Goal: Transaction & Acquisition: Purchase product/service

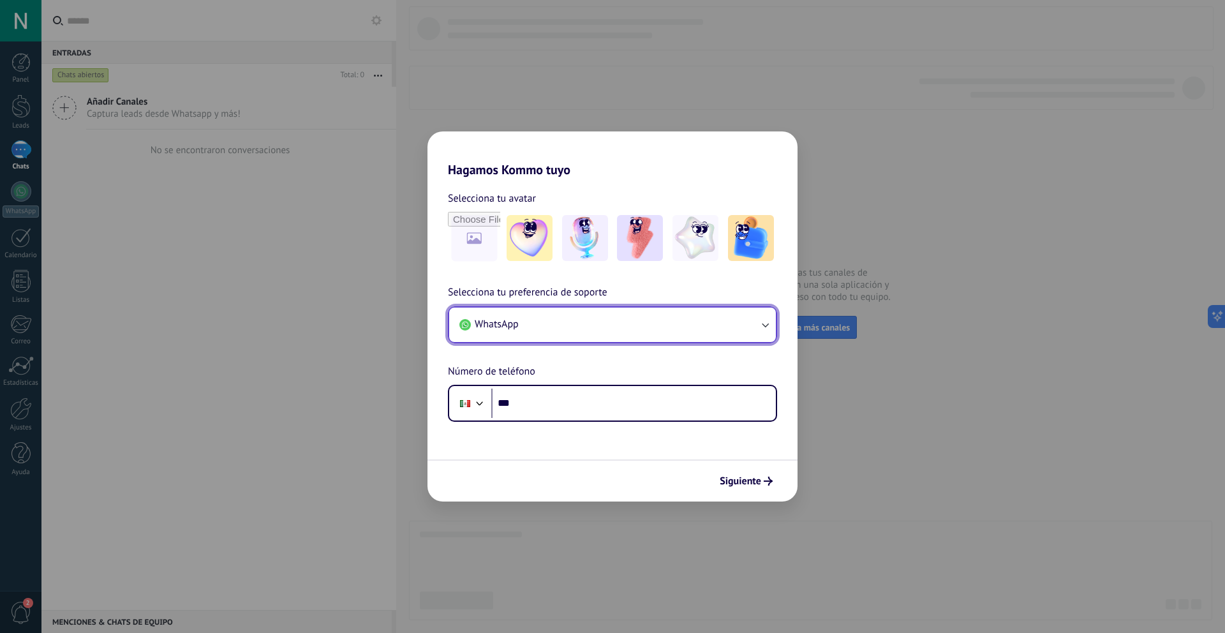
click at [584, 329] on button "WhatsApp" at bounding box center [612, 325] width 327 height 34
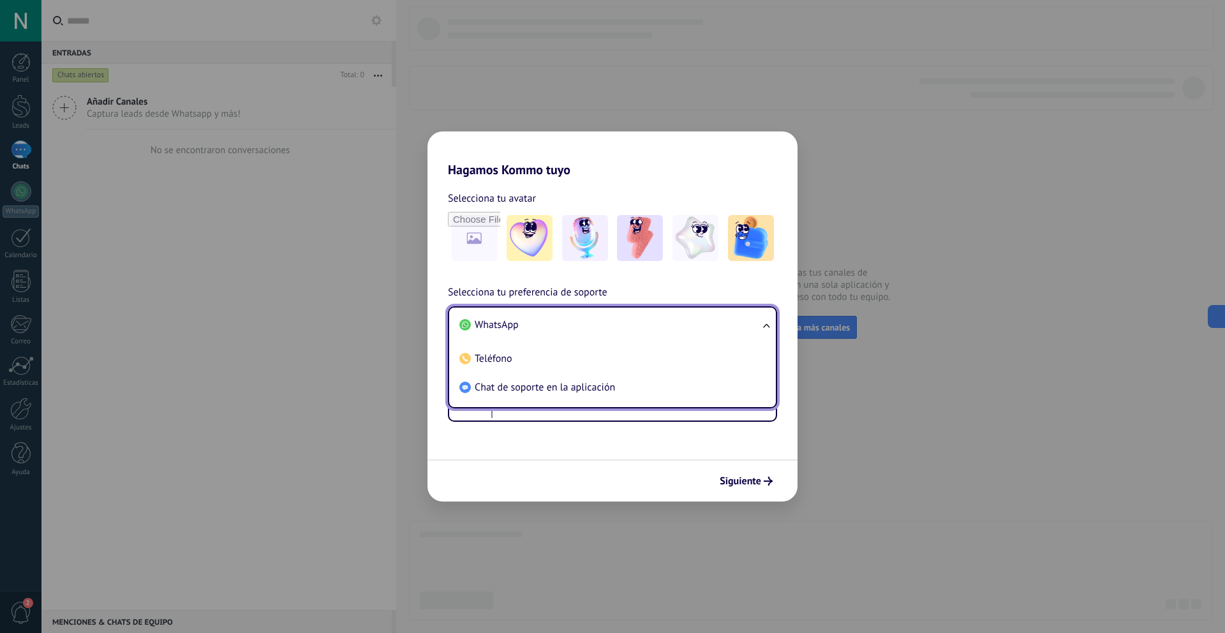
click at [692, 289] on div "Selecciona tu preferencia de soporte WhatsApp WhatsApp Teléfono Chat de soporte…" at bounding box center [613, 353] width 370 height 137
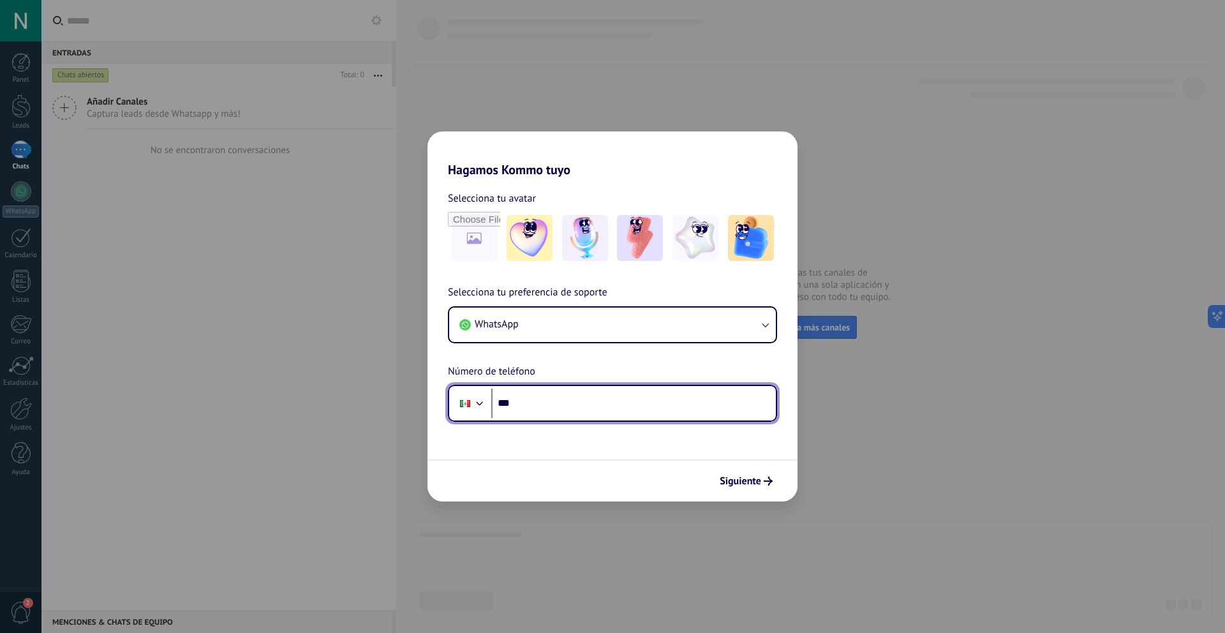
click at [636, 407] on input "***" at bounding box center [633, 403] width 285 height 29
type input "**********"
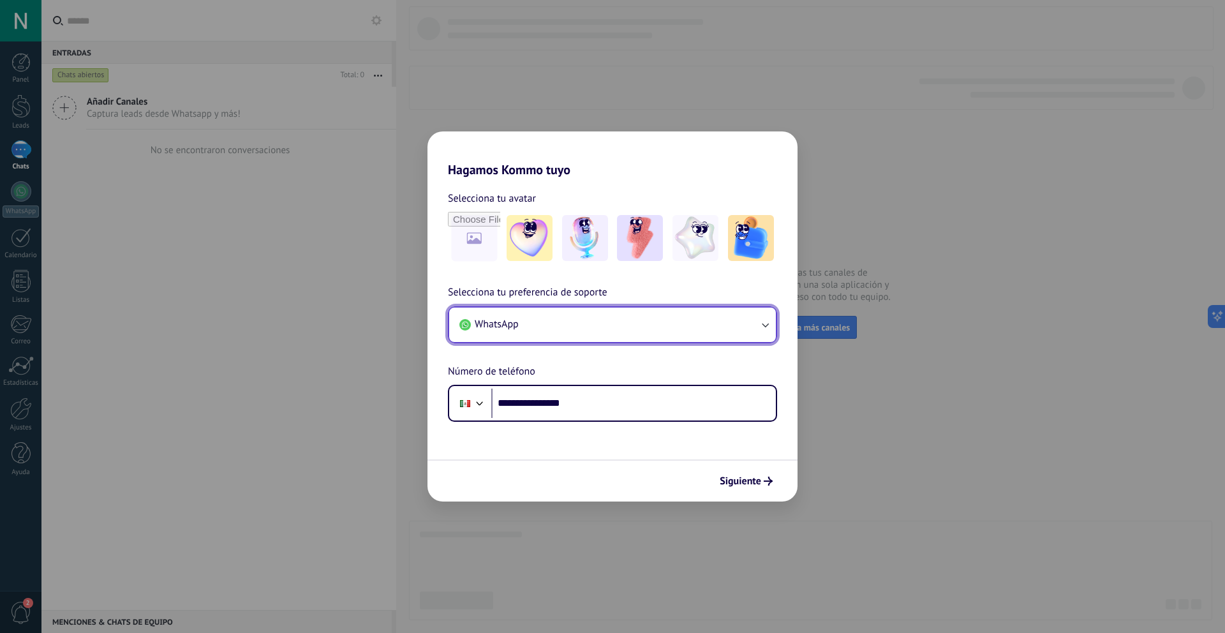
click at [739, 328] on button "WhatsApp" at bounding box center [612, 325] width 327 height 34
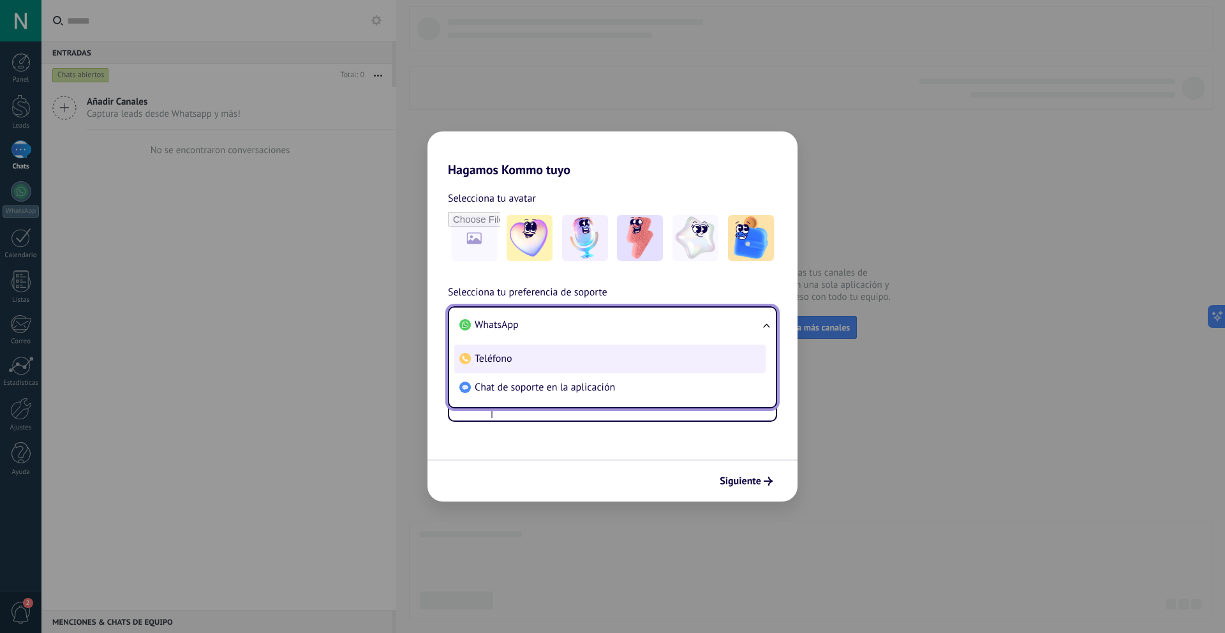
click at [625, 362] on li "Teléfono" at bounding box center [609, 359] width 311 height 29
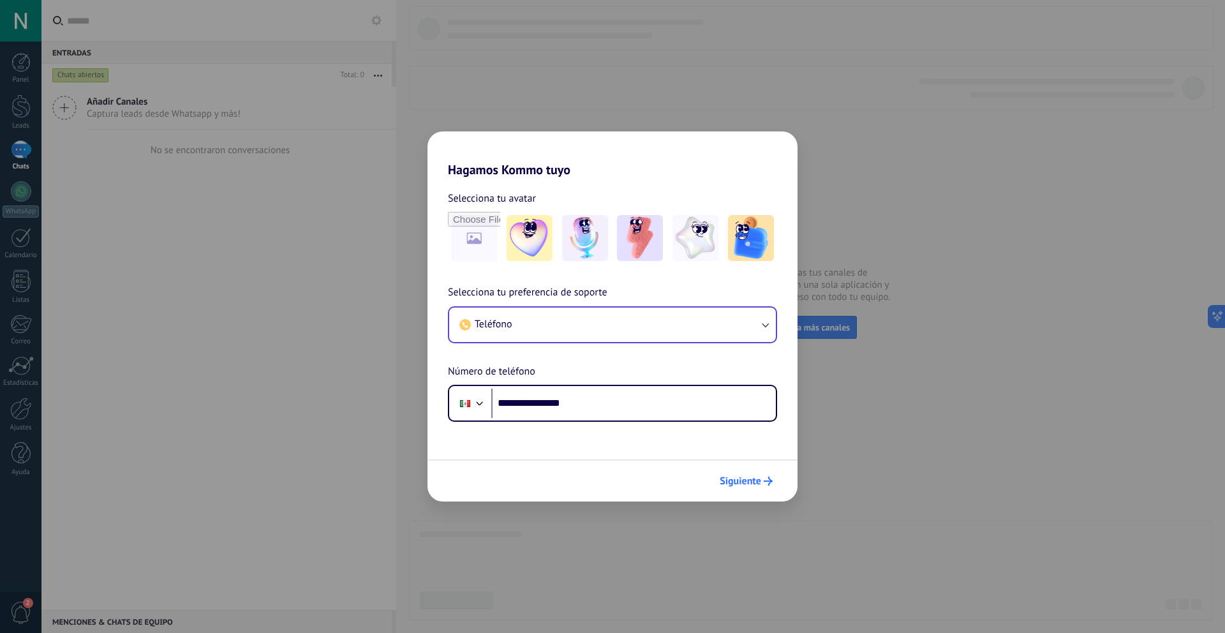
click at [756, 484] on span "Siguiente" at bounding box center [740, 481] width 41 height 9
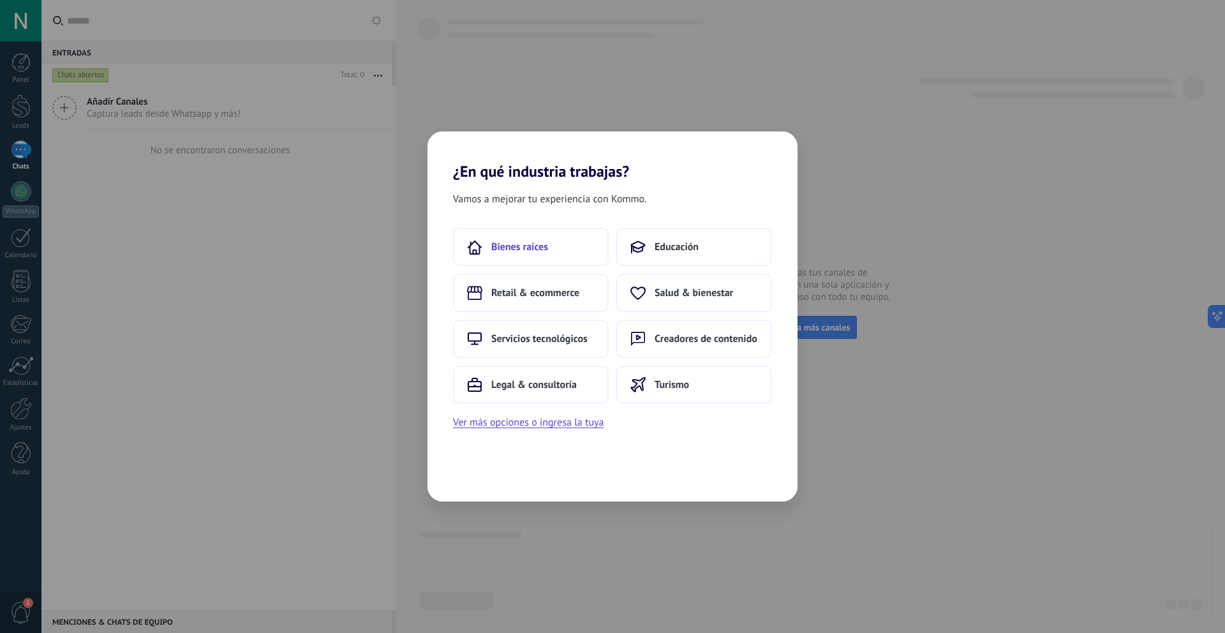
click at [558, 243] on button "Bienes raíces" at bounding box center [531, 247] width 156 height 38
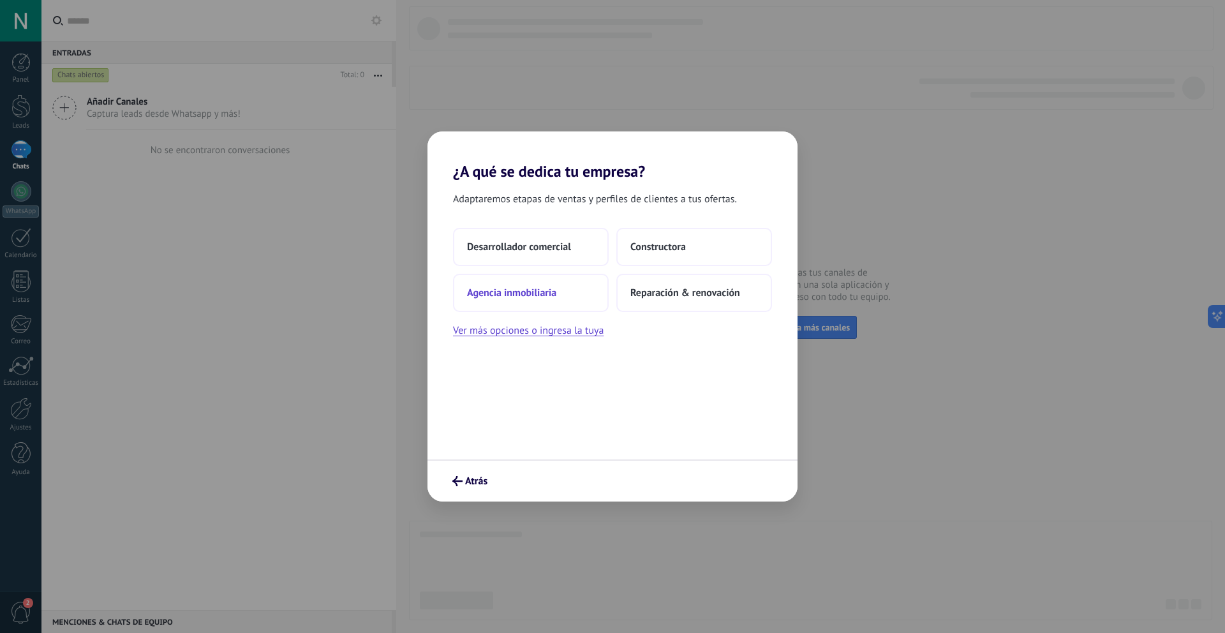
click at [555, 300] on button "Agencia inmobiliaria" at bounding box center [531, 293] width 156 height 38
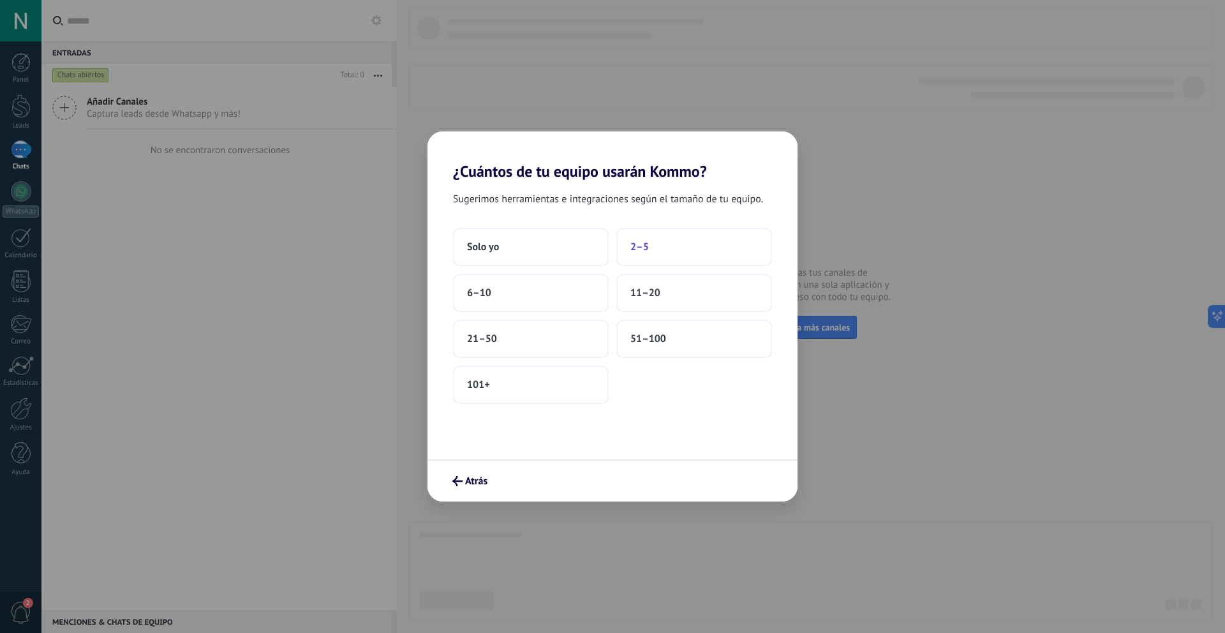
click at [664, 251] on button "2–5" at bounding box center [694, 247] width 156 height 38
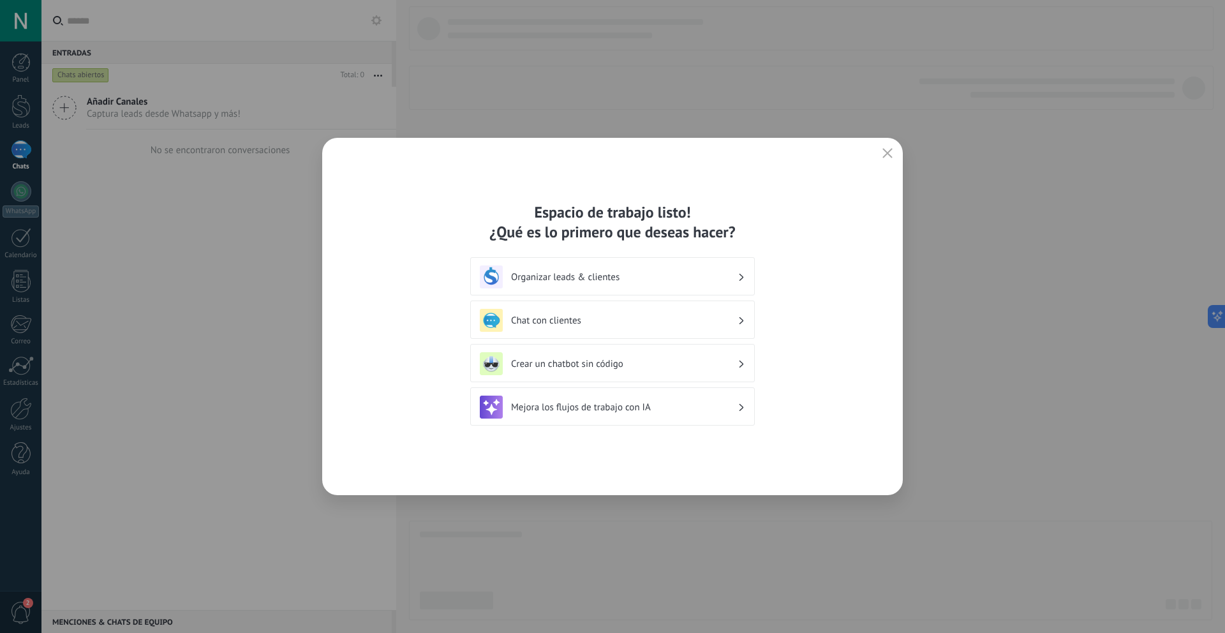
click at [885, 156] on icon "button" at bounding box center [888, 153] width 10 height 10
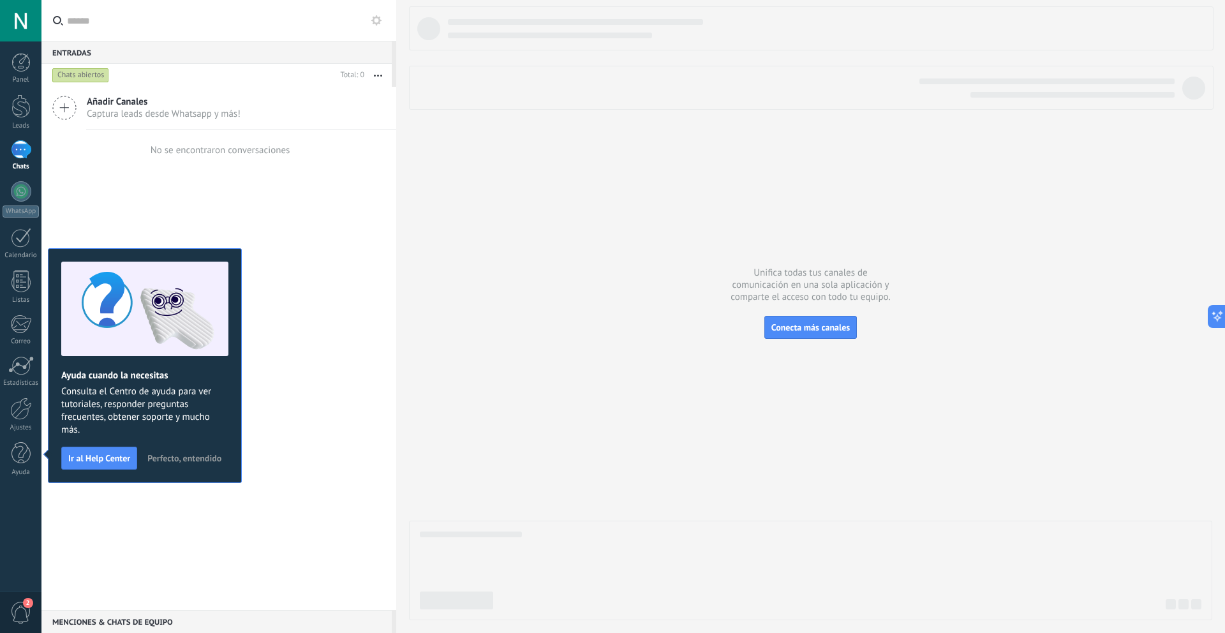
click at [175, 457] on span "Perfecto, entendido" at bounding box center [184, 458] width 74 height 9
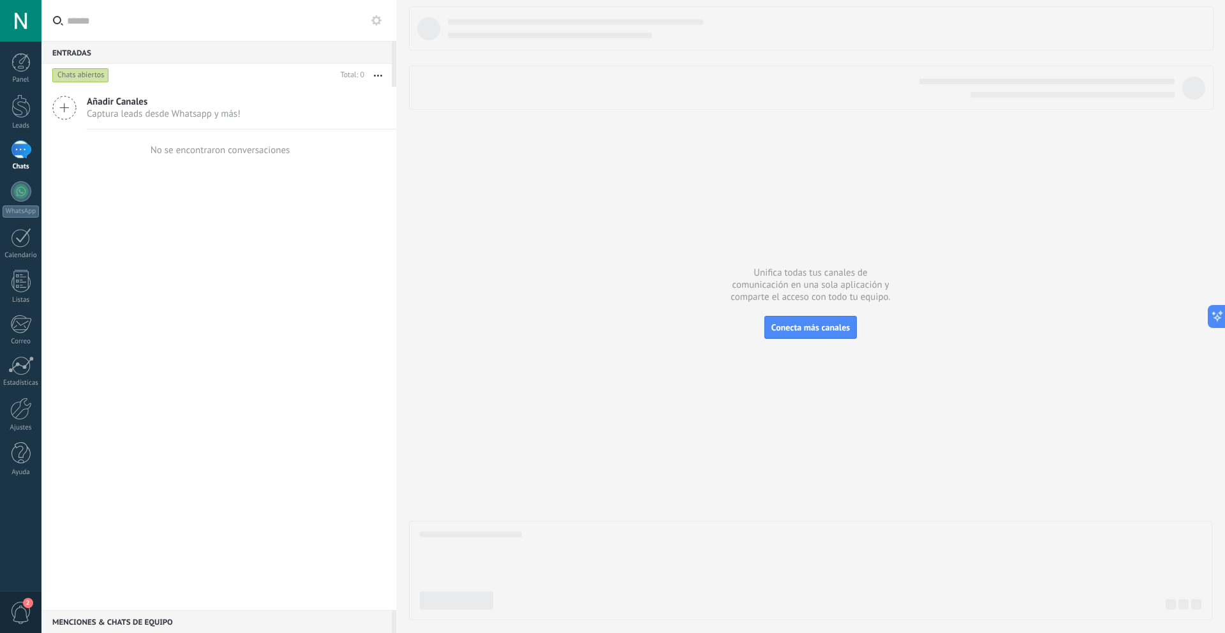
click at [27, 611] on span "2" at bounding box center [21, 613] width 22 height 22
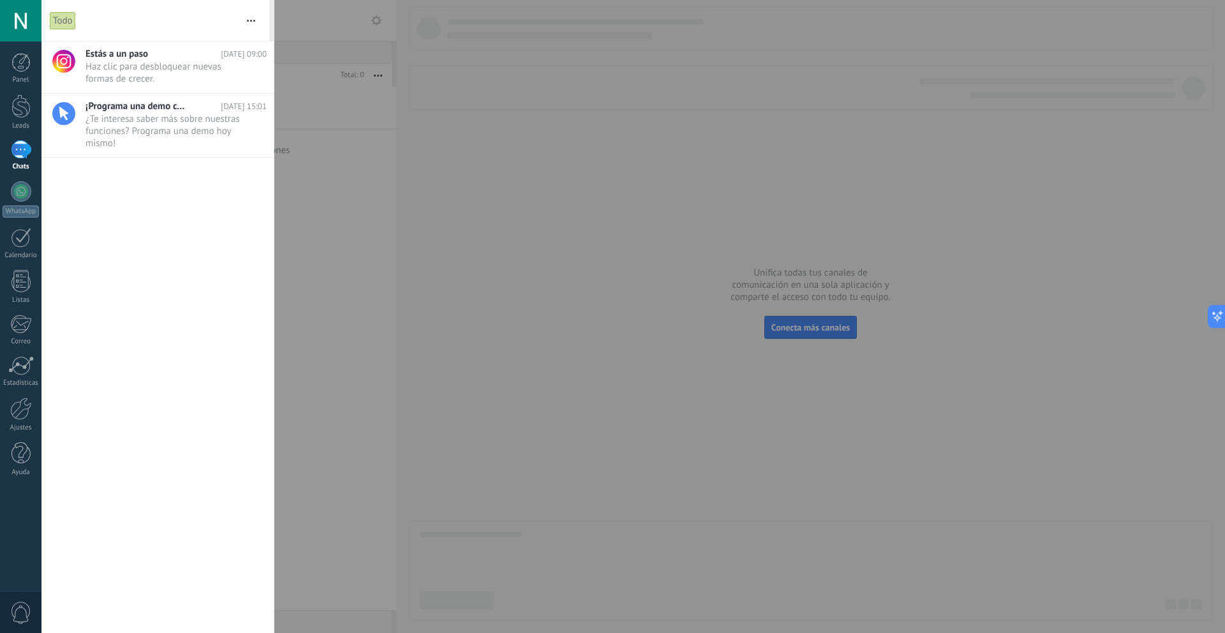
click at [340, 334] on div at bounding box center [612, 316] width 1225 height 633
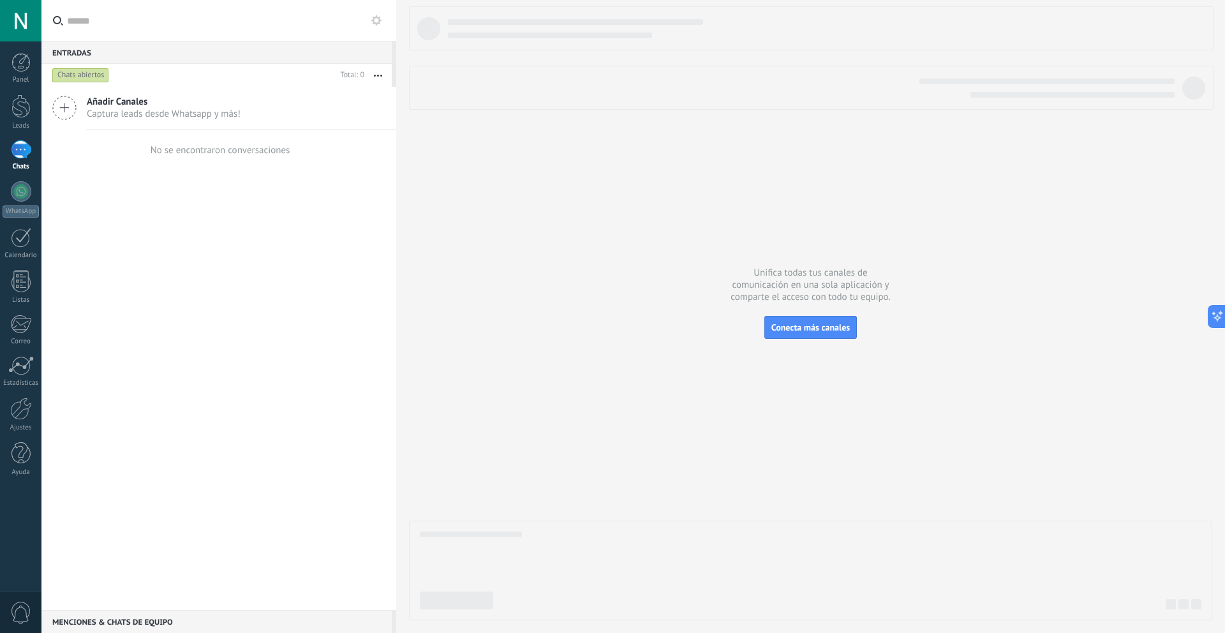
click at [32, 15] on div at bounding box center [20, 20] width 41 height 41
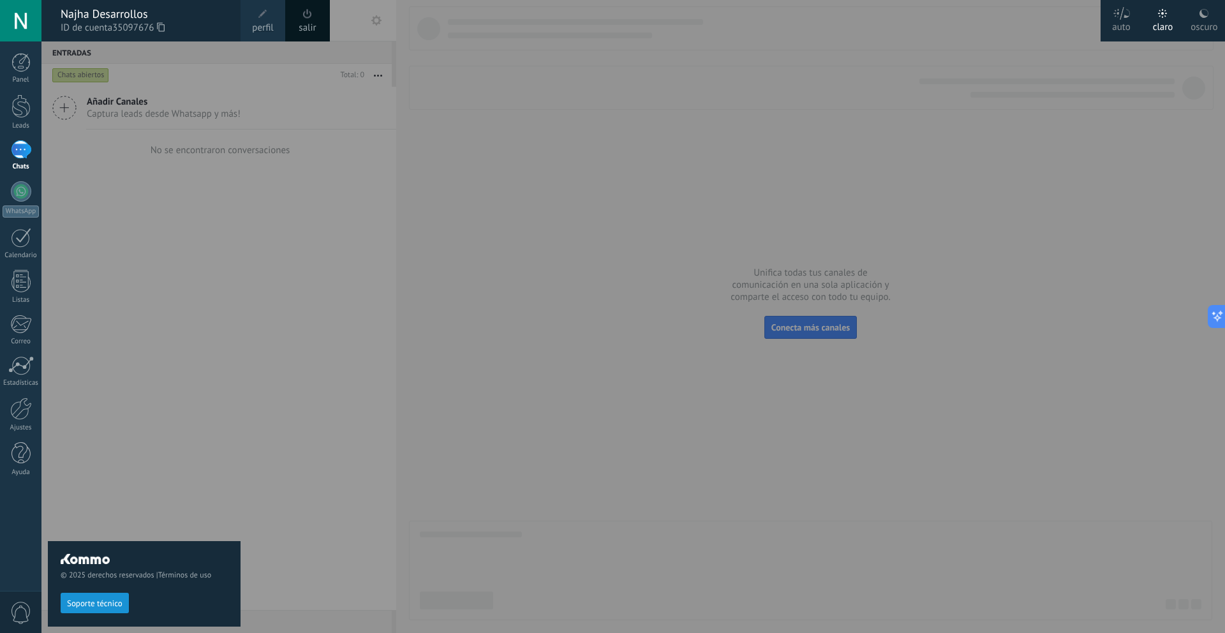
click at [310, 354] on div at bounding box center [653, 316] width 1225 height 633
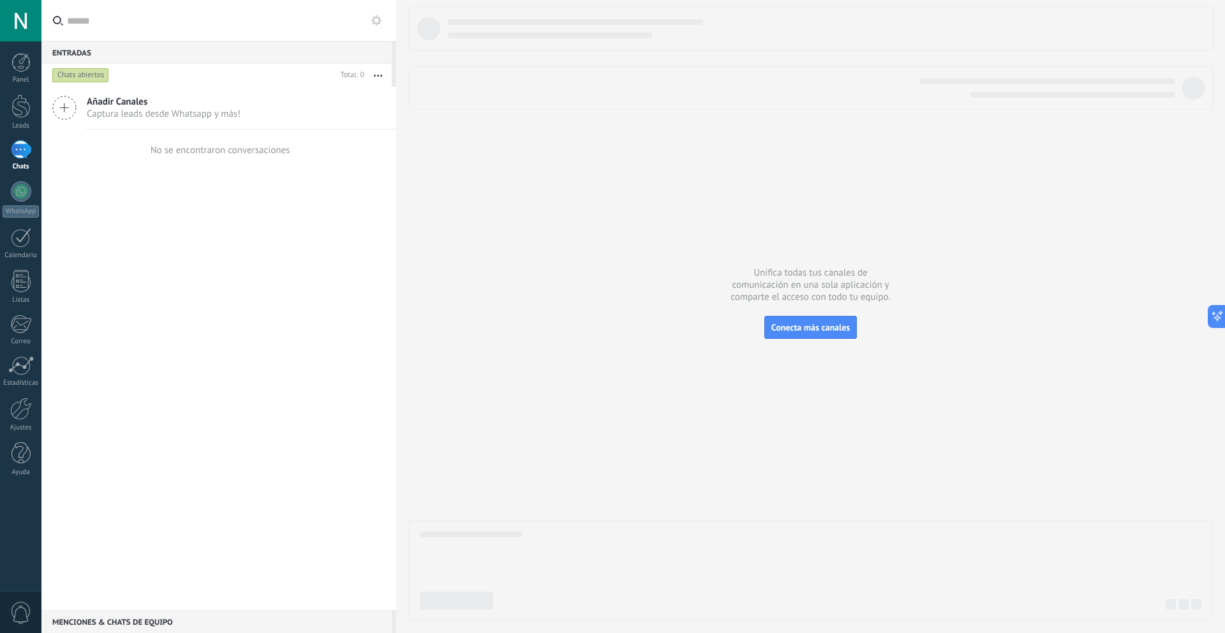
click at [373, 21] on use at bounding box center [376, 20] width 10 height 10
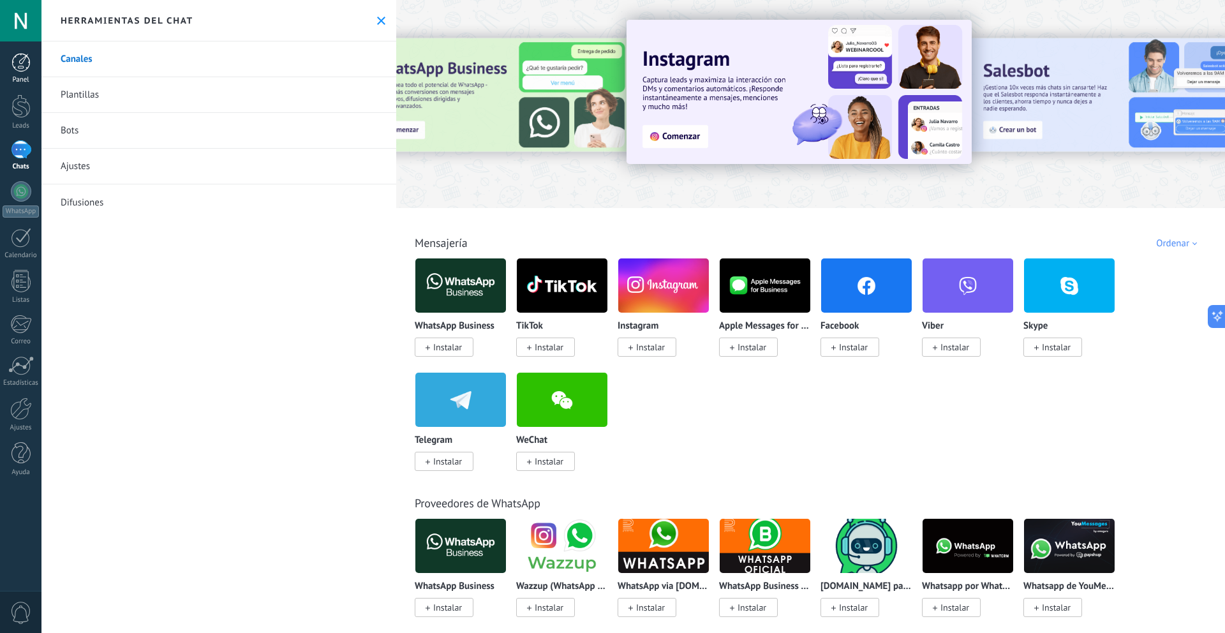
click at [8, 71] on link "Panel" at bounding box center [20, 68] width 41 height 31
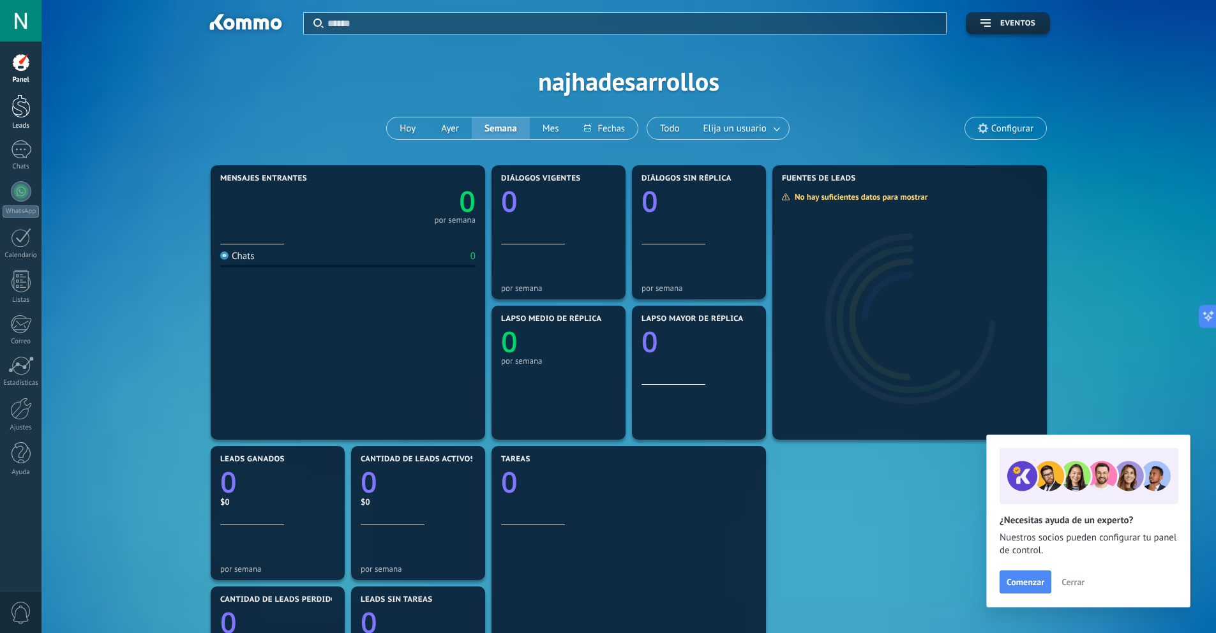
click at [17, 101] on div at bounding box center [20, 106] width 19 height 24
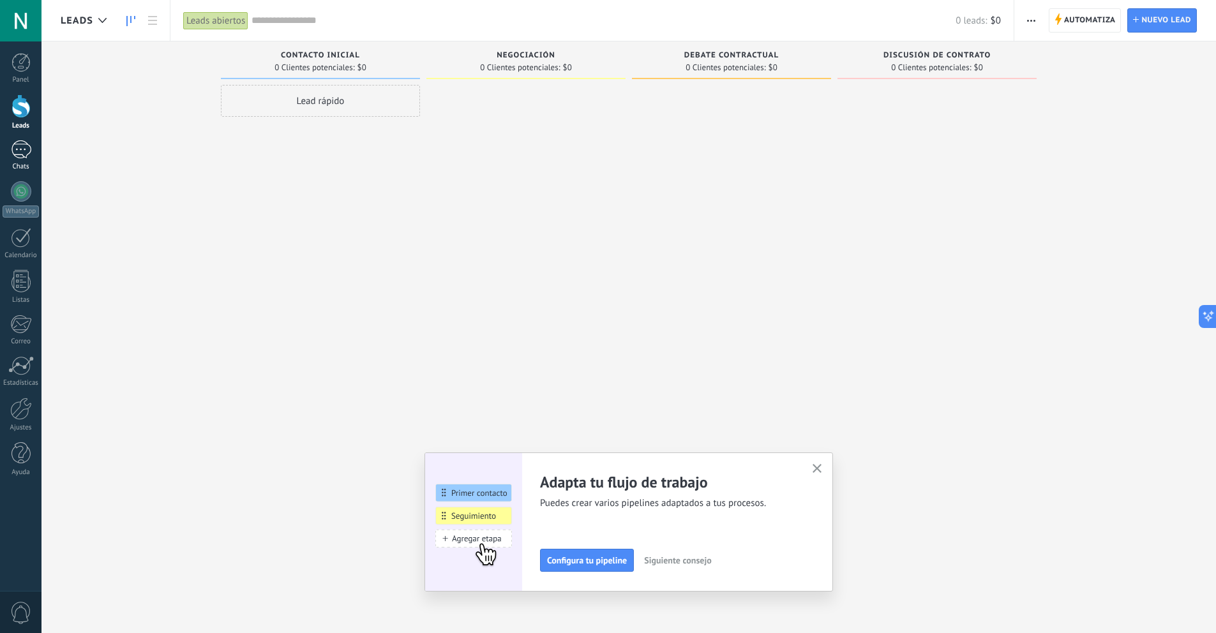
click at [21, 151] on div at bounding box center [21, 149] width 20 height 19
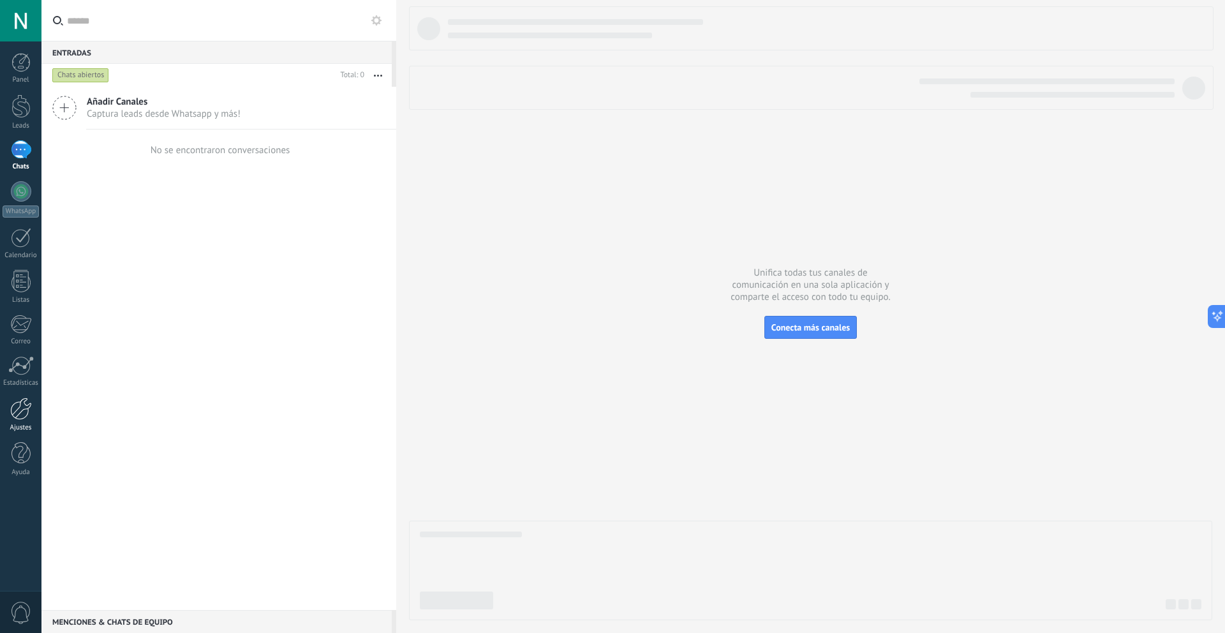
click at [20, 405] on div at bounding box center [21, 409] width 22 height 22
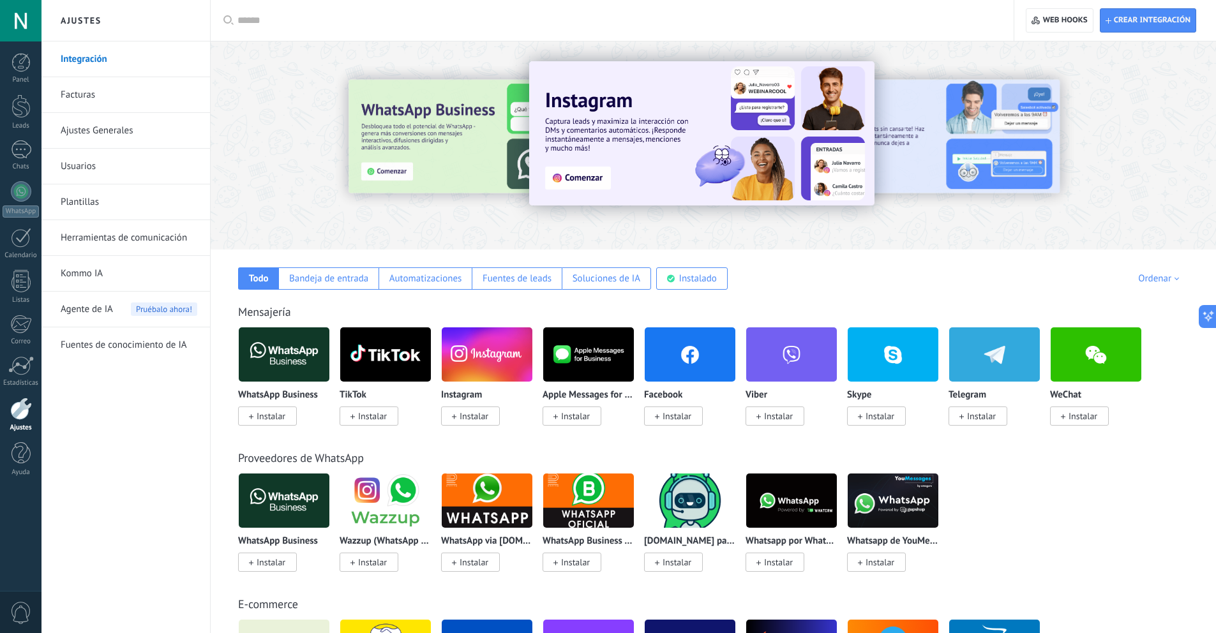
click at [135, 83] on link "Facturas" at bounding box center [129, 95] width 137 height 36
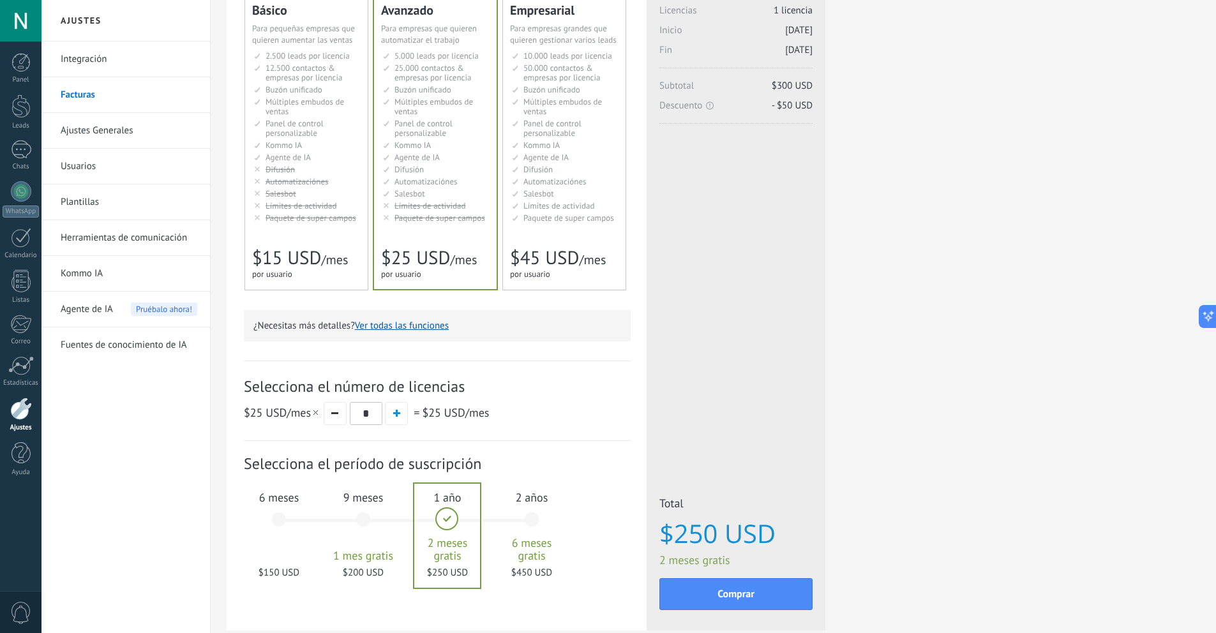
scroll to position [110, 0]
click at [285, 535] on div "6 meses $150 USD" at bounding box center [278, 528] width 69 height 90
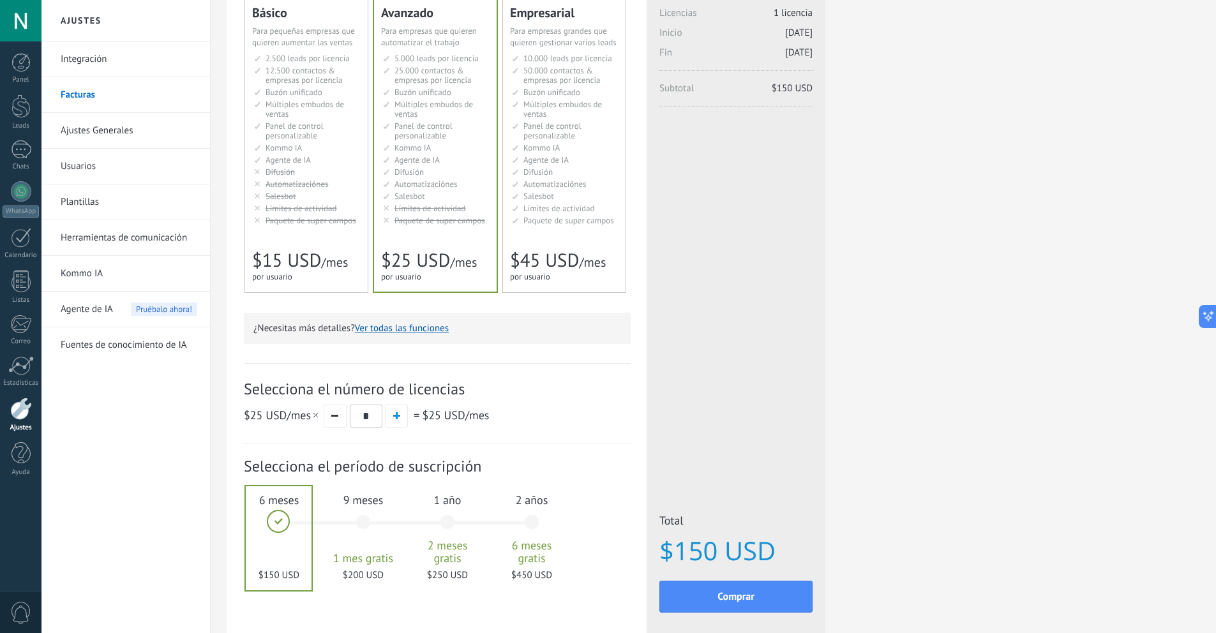
click at [451, 534] on div "1 año 2 meses gratis $250 USD" at bounding box center [447, 528] width 69 height 90
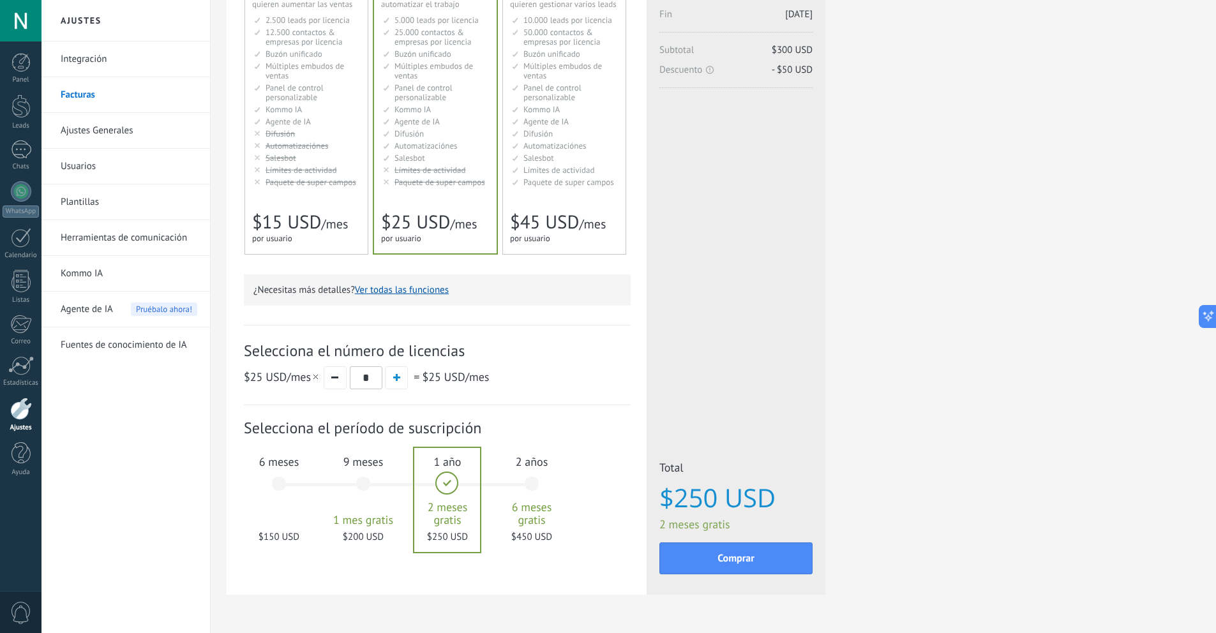
scroll to position [121, 0]
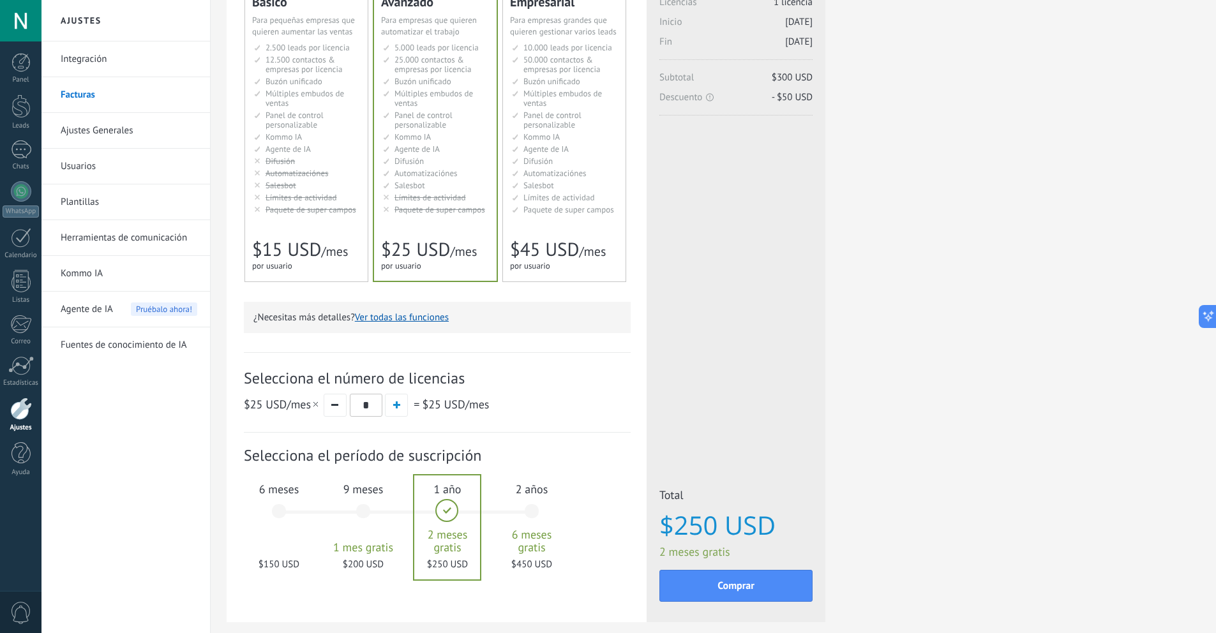
click at [134, 138] on link "Ajustes Generales" at bounding box center [129, 131] width 137 height 36
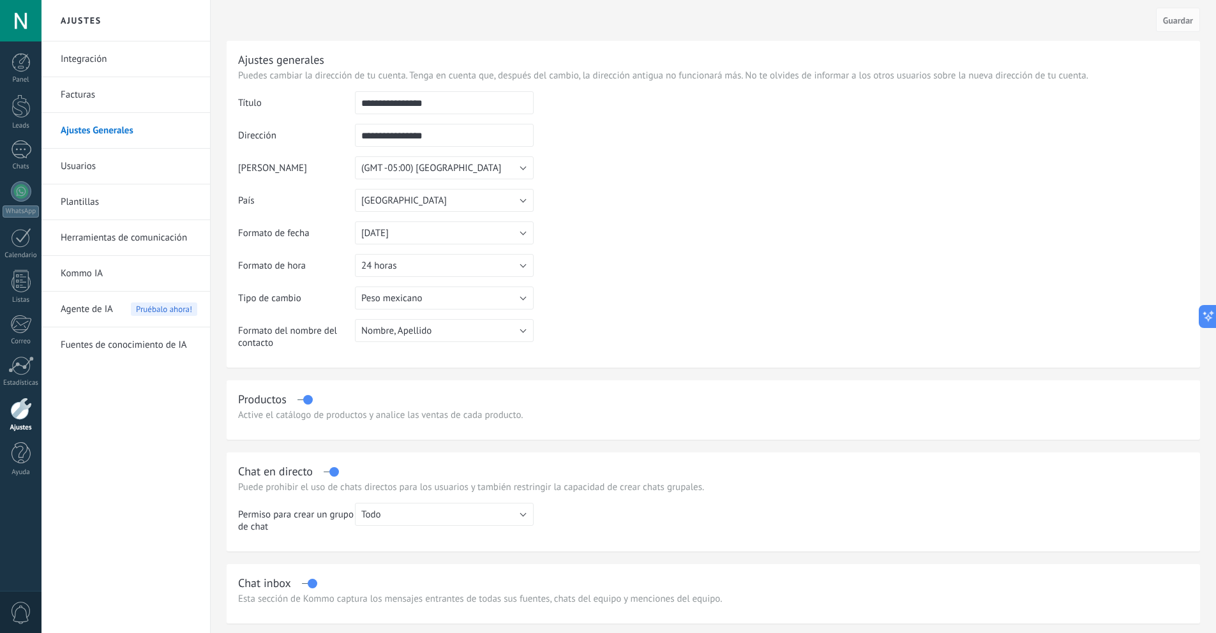
click at [128, 174] on link "Usuarios" at bounding box center [129, 167] width 137 height 36
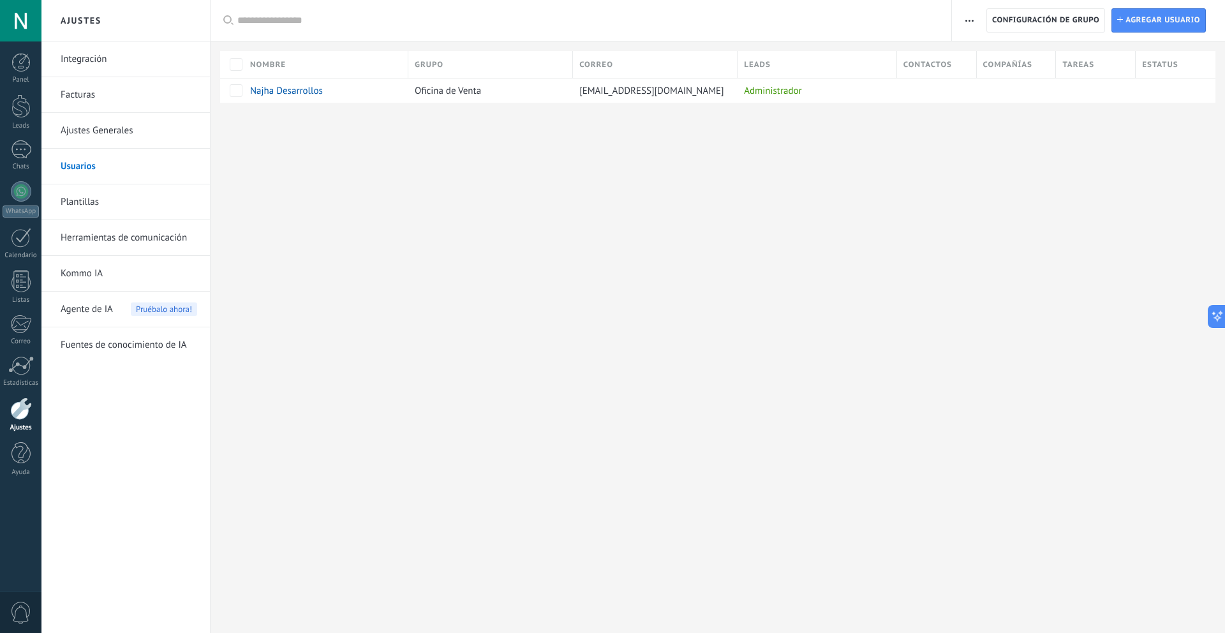
click at [119, 200] on link "Plantillas" at bounding box center [129, 202] width 137 height 36
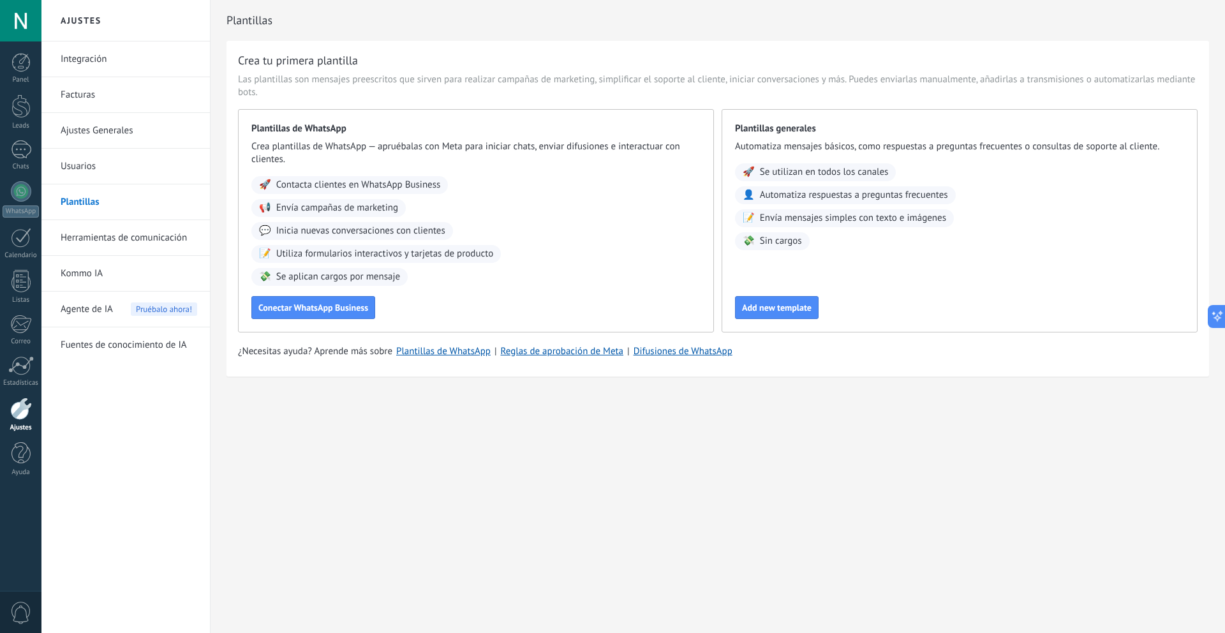
click at [123, 123] on link "Ajustes Generales" at bounding box center [129, 131] width 137 height 36
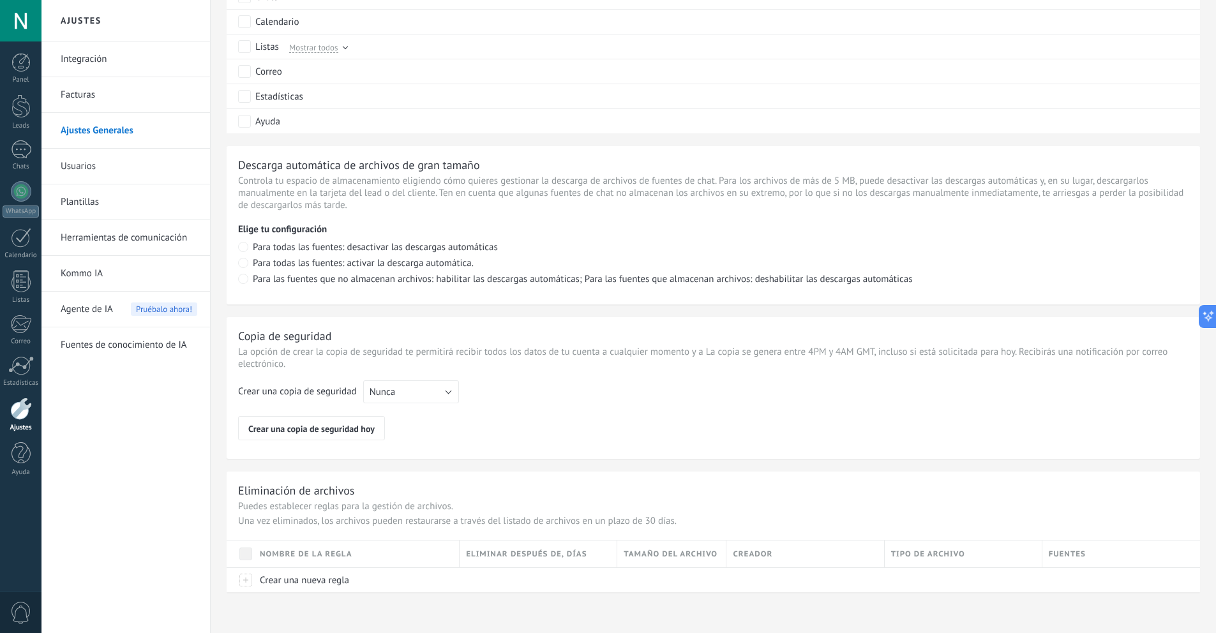
scroll to position [761, 0]
click at [131, 244] on link "Herramientas de comunicación" at bounding box center [129, 238] width 137 height 36
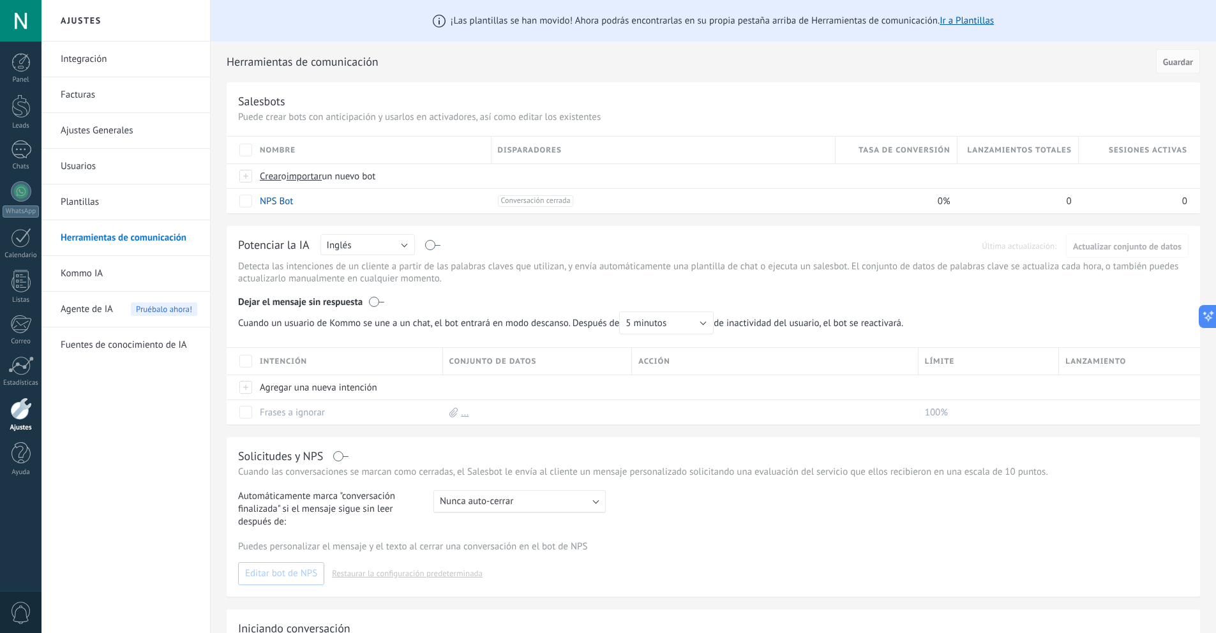
click at [99, 272] on link "Kommo IA" at bounding box center [129, 274] width 137 height 36
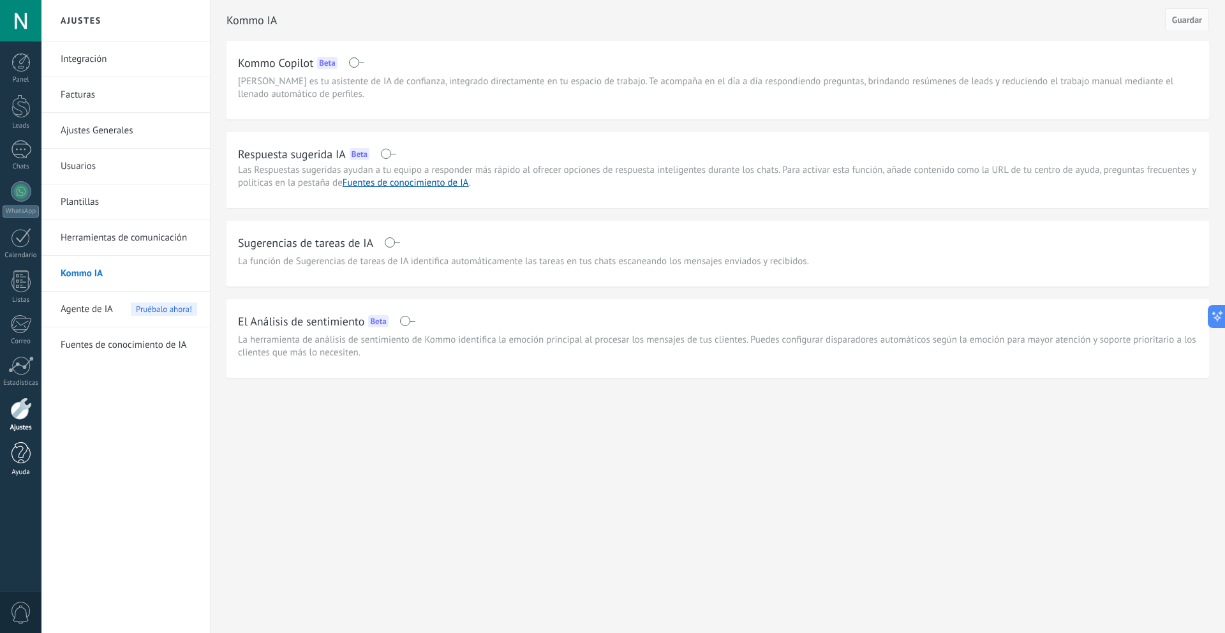
click at [22, 460] on div at bounding box center [20, 453] width 19 height 22
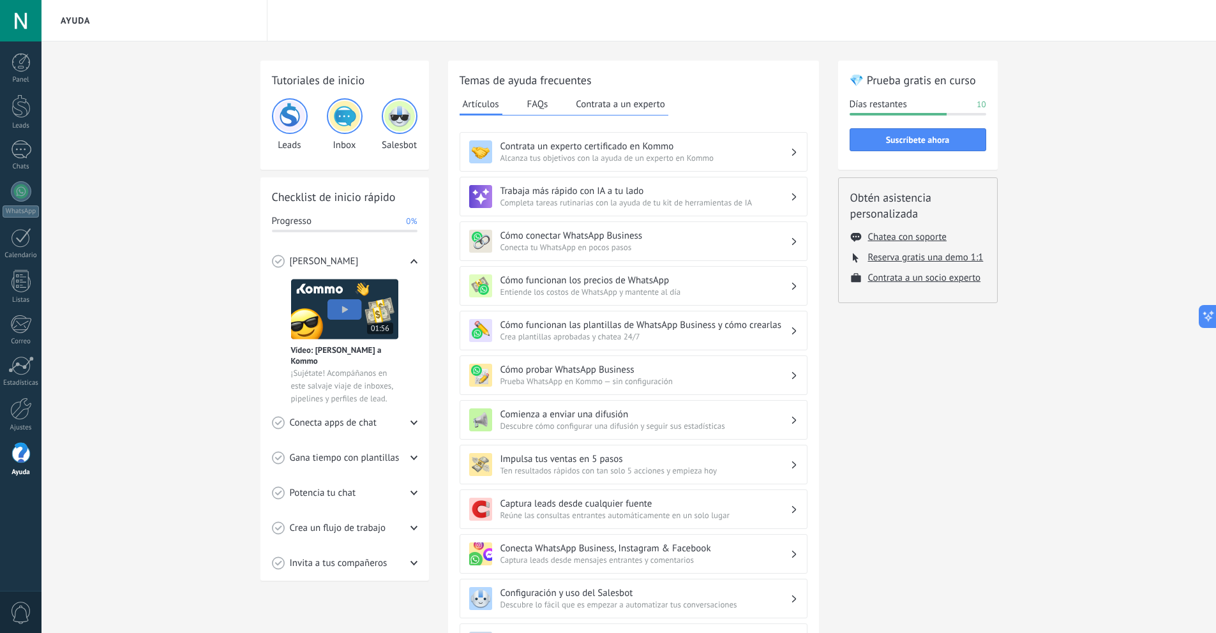
click at [22, 615] on span "0" at bounding box center [21, 613] width 22 height 22
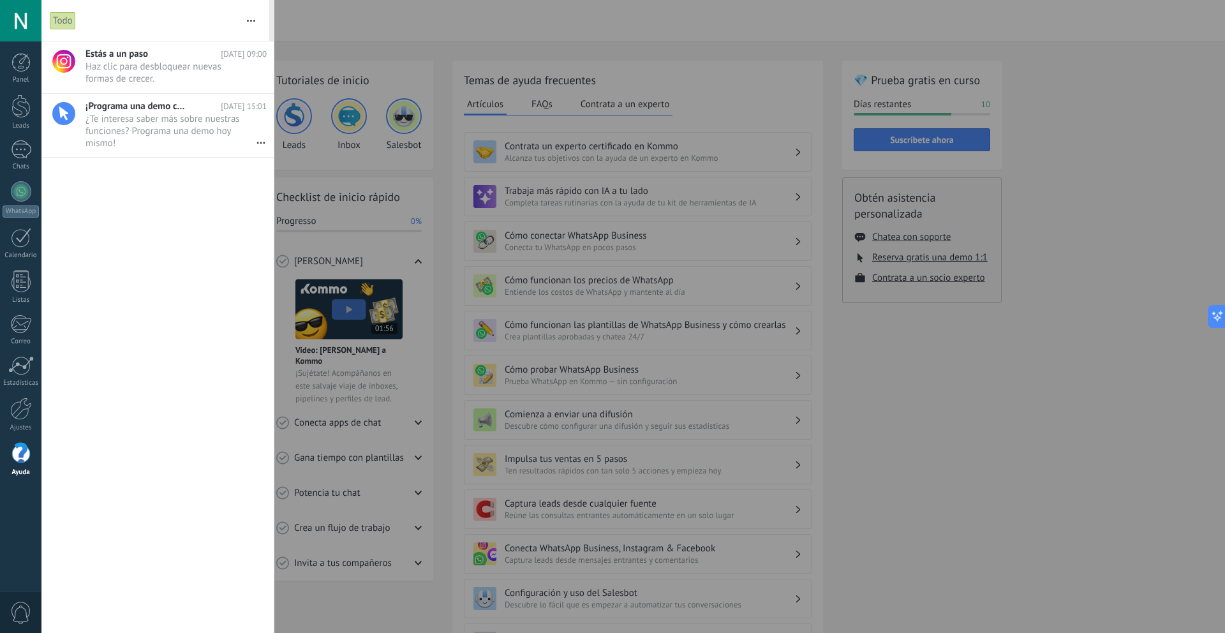
click at [12, 27] on div at bounding box center [20, 20] width 41 height 41
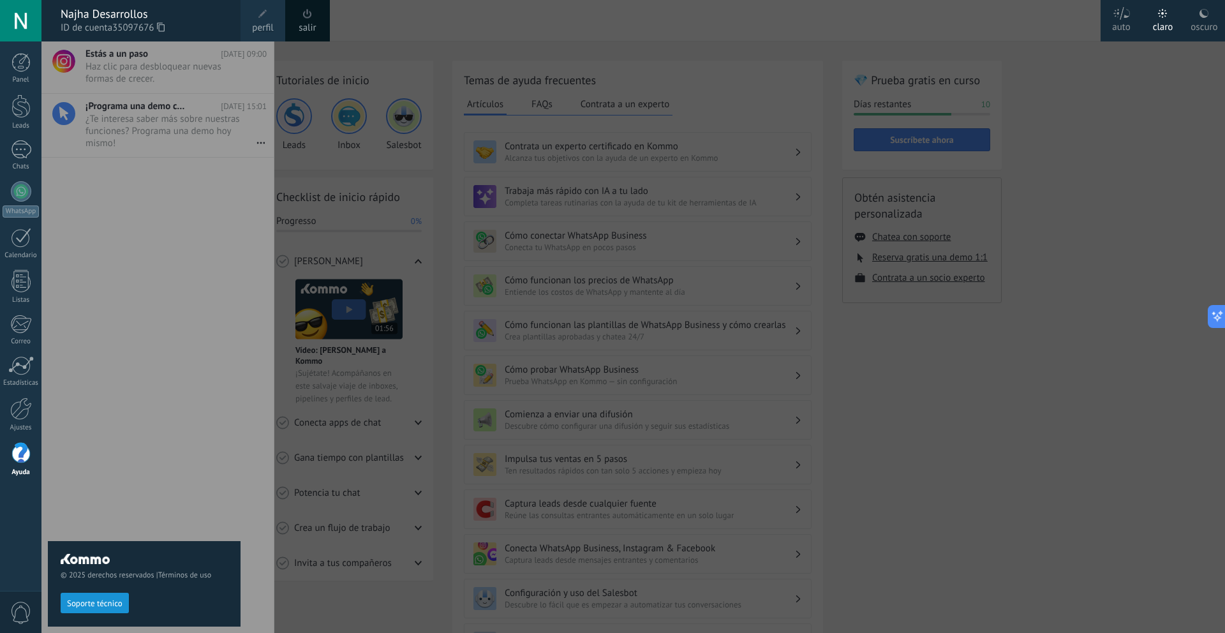
click at [117, 599] on span "Soporte técnico" at bounding box center [95, 603] width 56 height 9
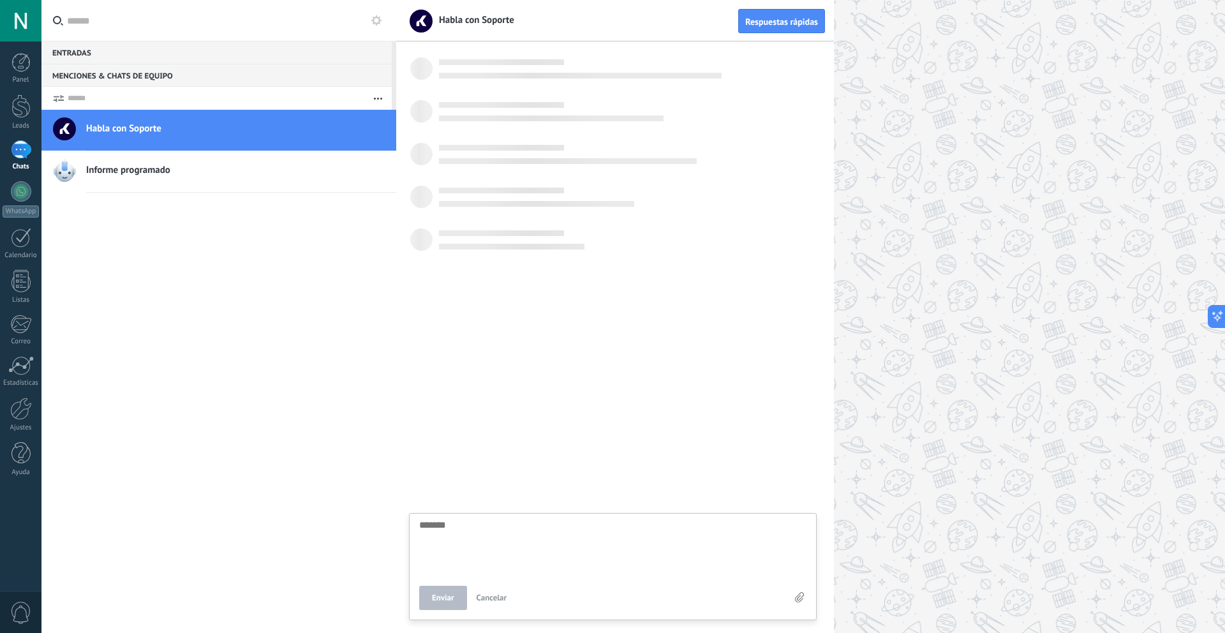
scroll to position [12, 0]
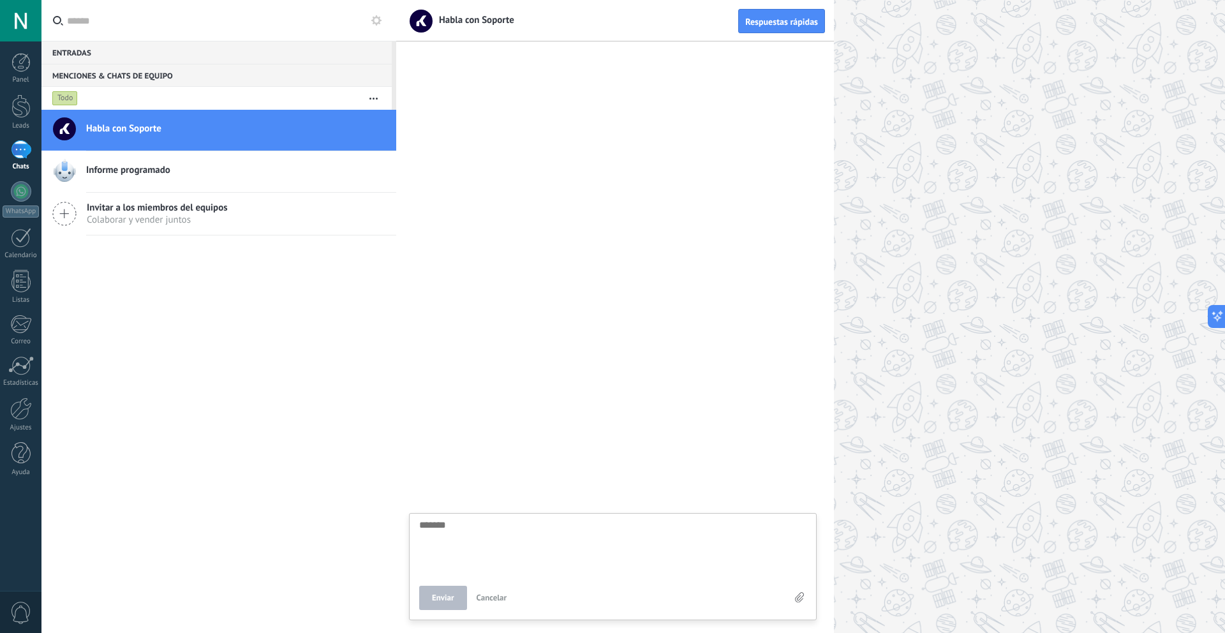
click at [195, 159] on div "Informe programado" at bounding box center [241, 172] width 310 height 28
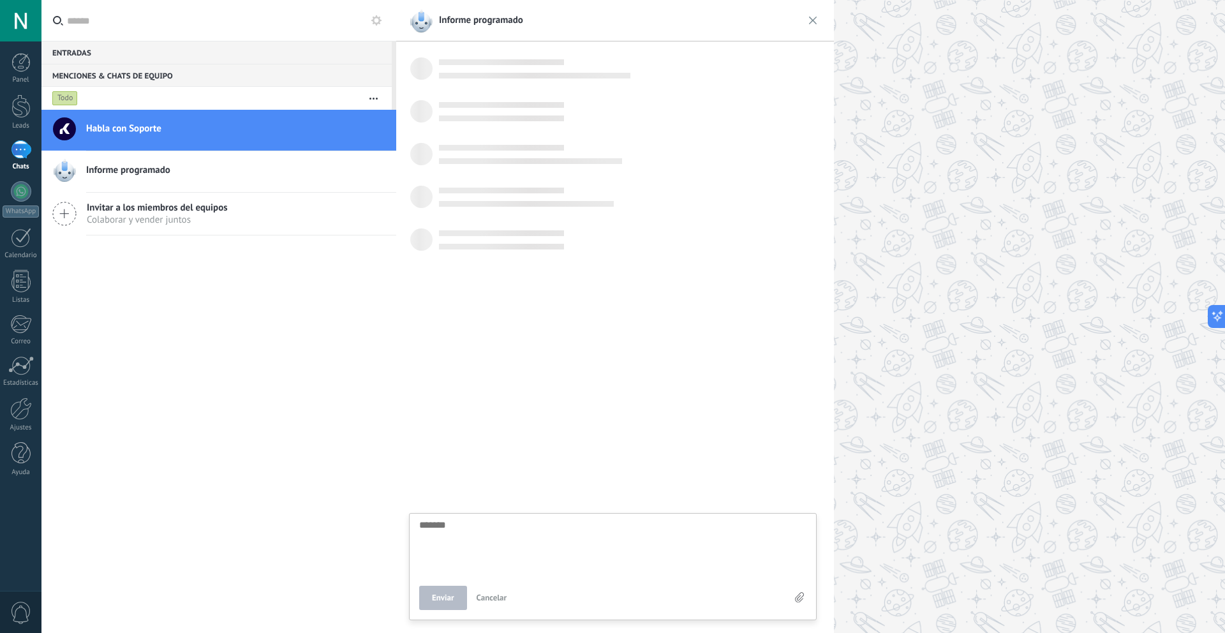
scroll to position [12, 0]
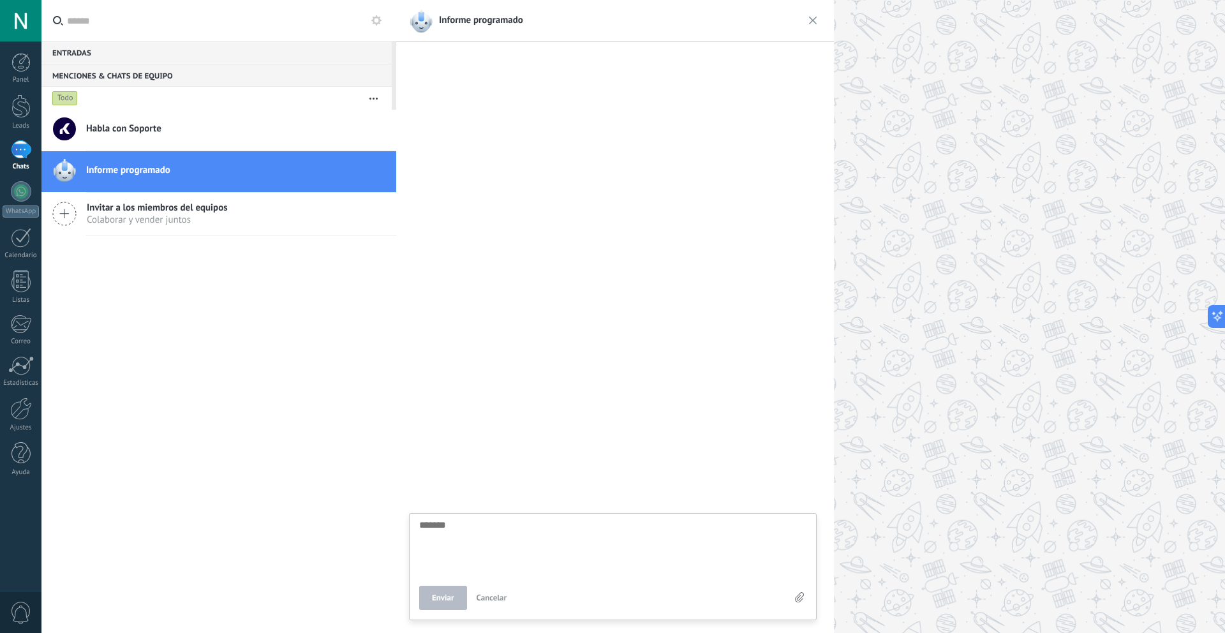
click at [193, 133] on h2 "Habla con Soporte" at bounding box center [236, 129] width 301 height 13
type textarea "*******"
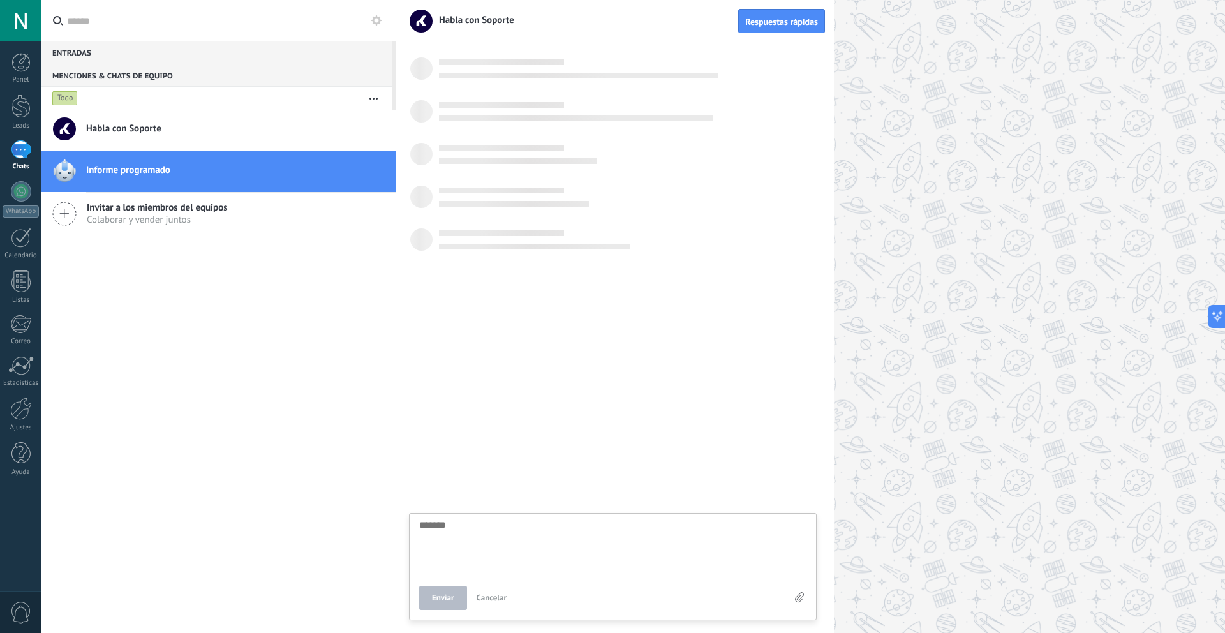
scroll to position [12, 0]
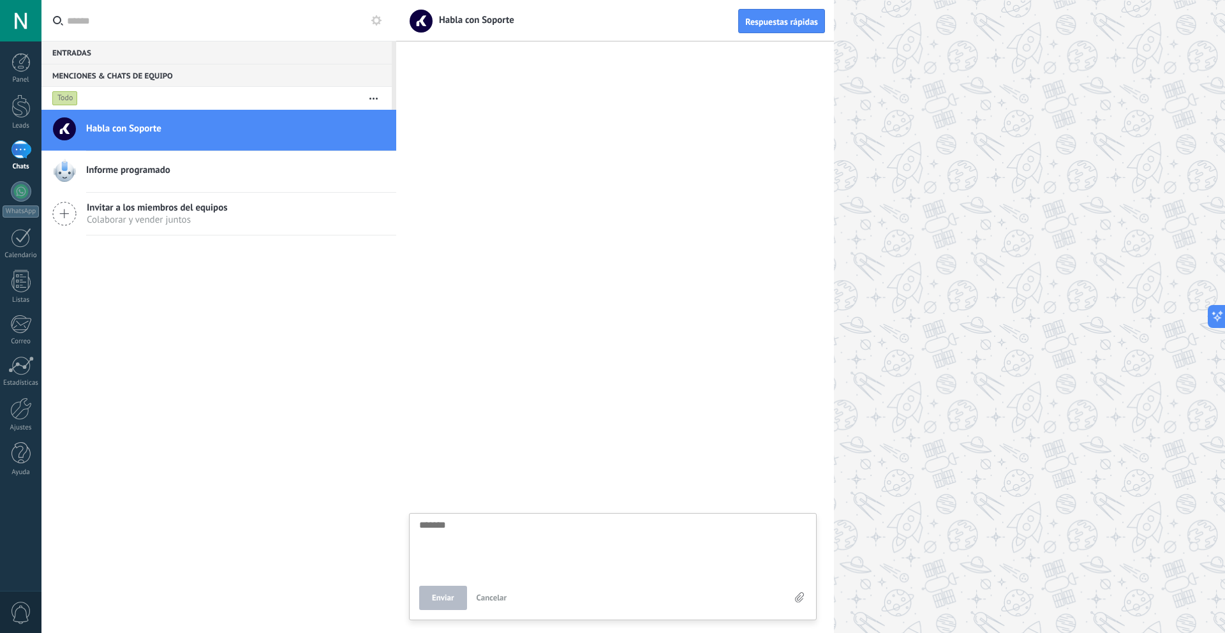
click at [375, 100] on button "button" at bounding box center [373, 98] width 27 height 23
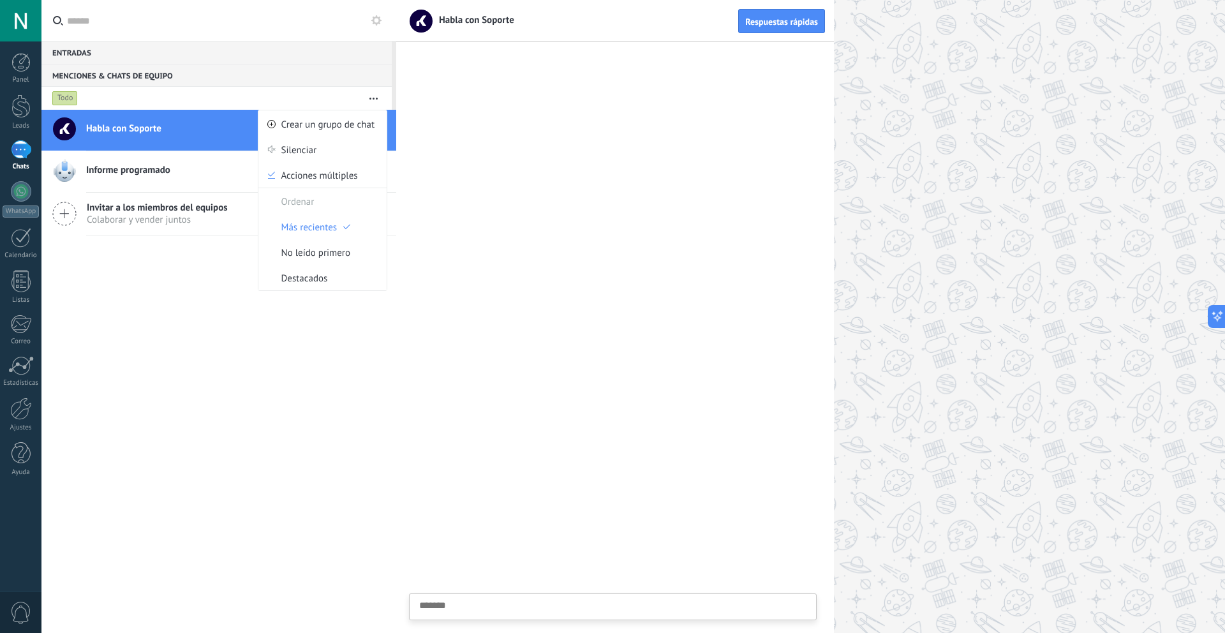
drag, startPoint x: 338, startPoint y: 319, endPoint x: 332, endPoint y: 310, distance: 10.6
click at [338, 319] on div "Habla con Soporte Informe programado Invitar a los miembros del equipos [PERSON…" at bounding box center [218, 371] width 355 height 523
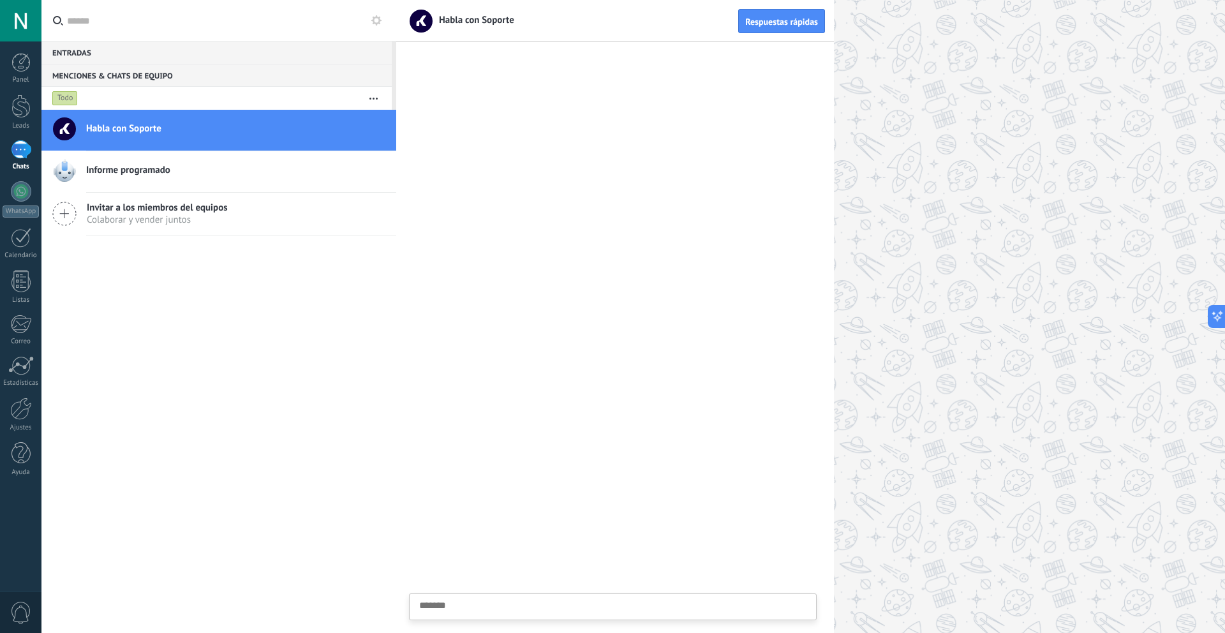
click at [377, 19] on icon at bounding box center [376, 20] width 10 height 10
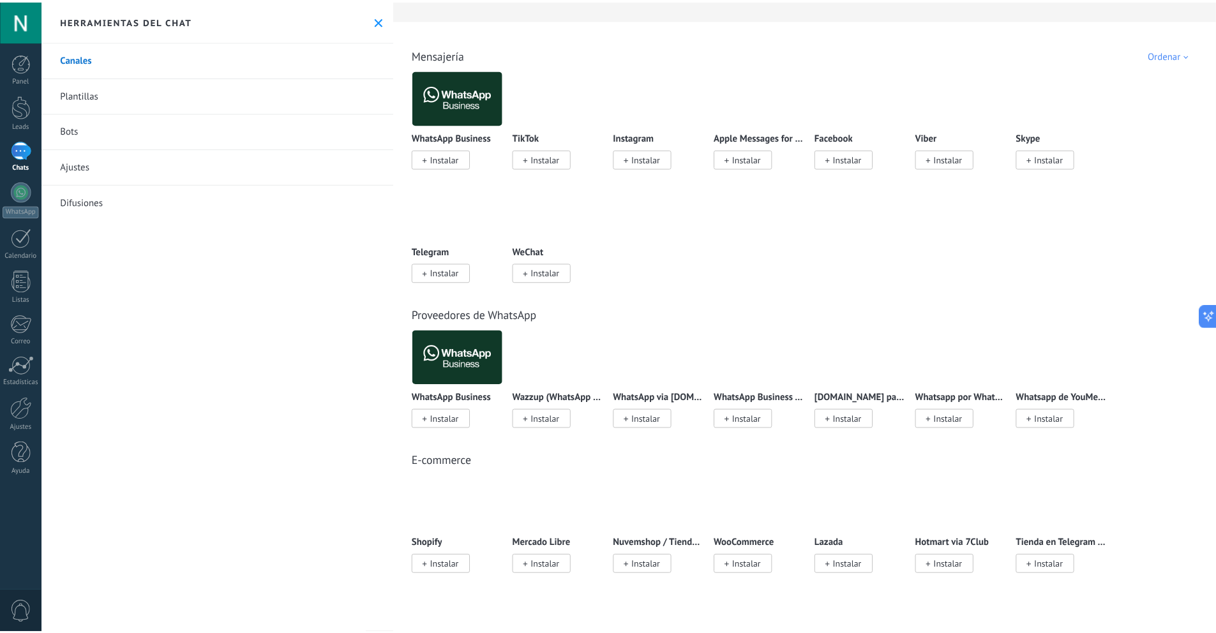
scroll to position [191, 0]
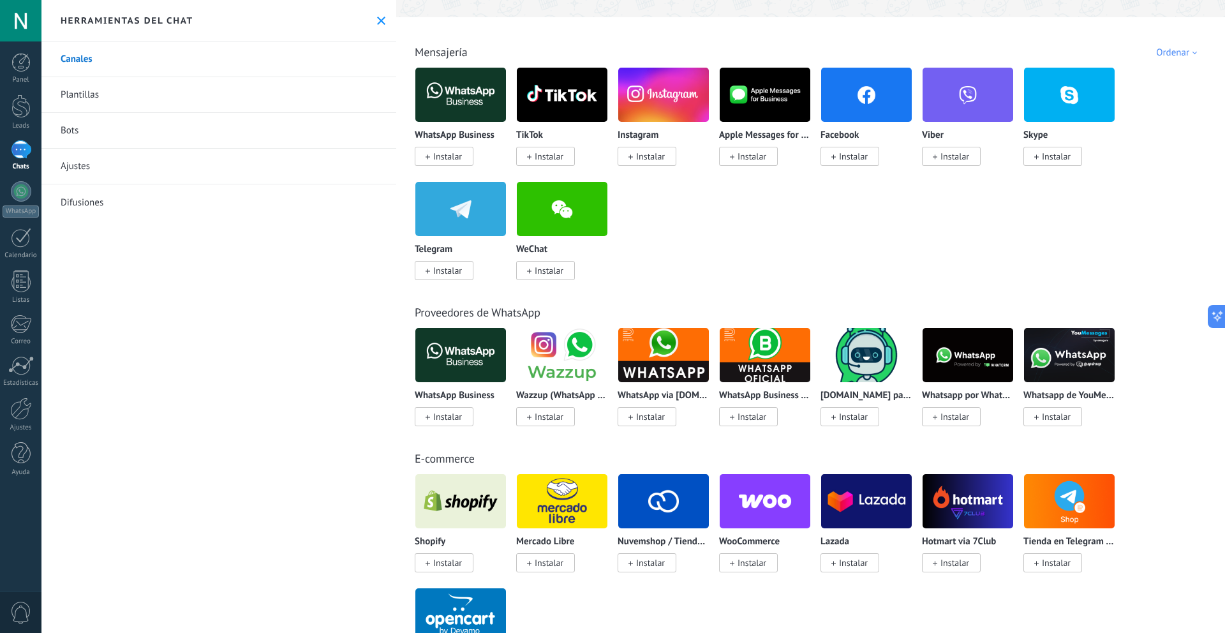
click at [230, 149] on link "Ajustes" at bounding box center [218, 167] width 355 height 36
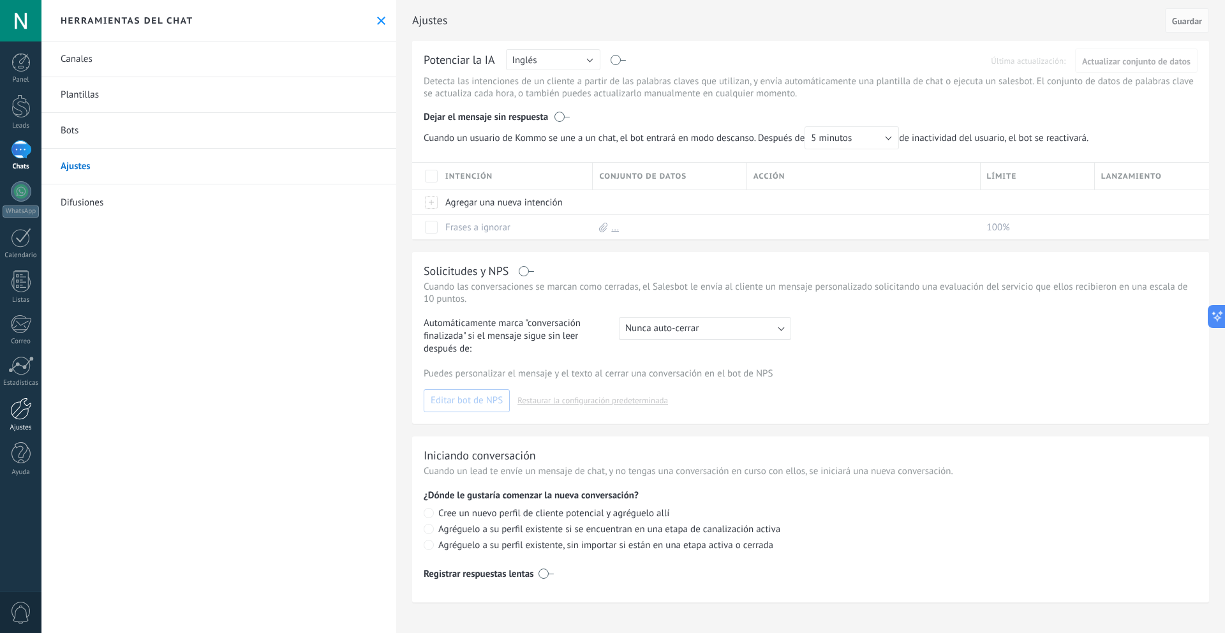
click at [34, 415] on link "Ajustes" at bounding box center [20, 415] width 41 height 34
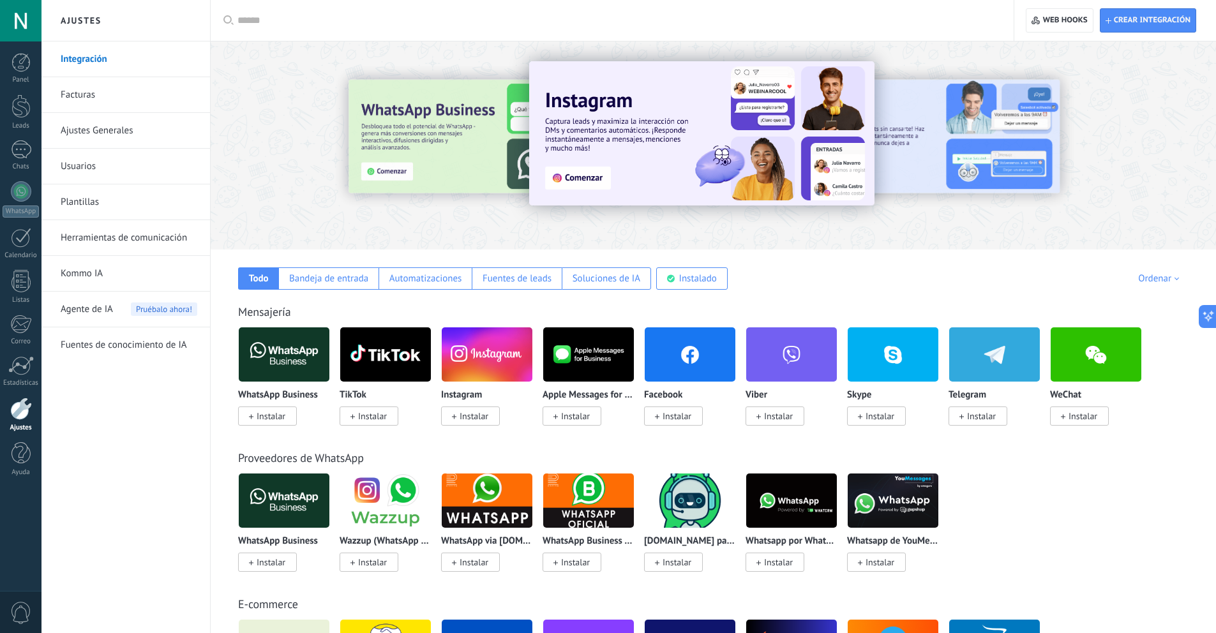
click at [155, 88] on link "Facturas" at bounding box center [129, 95] width 137 height 36
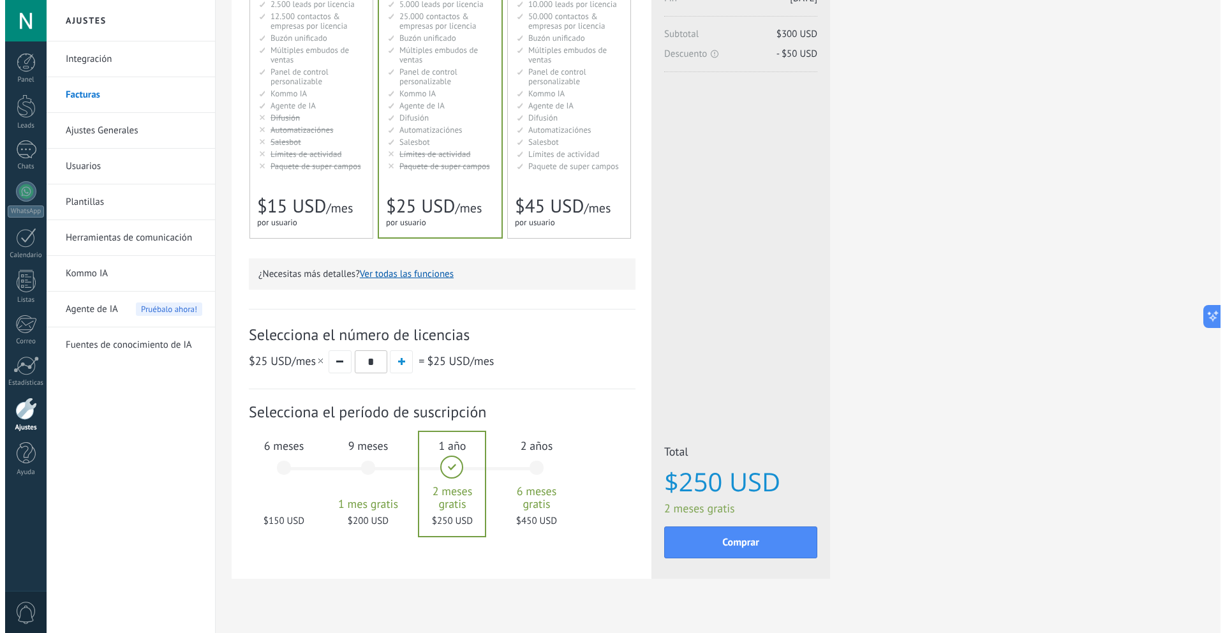
scroll to position [184, 0]
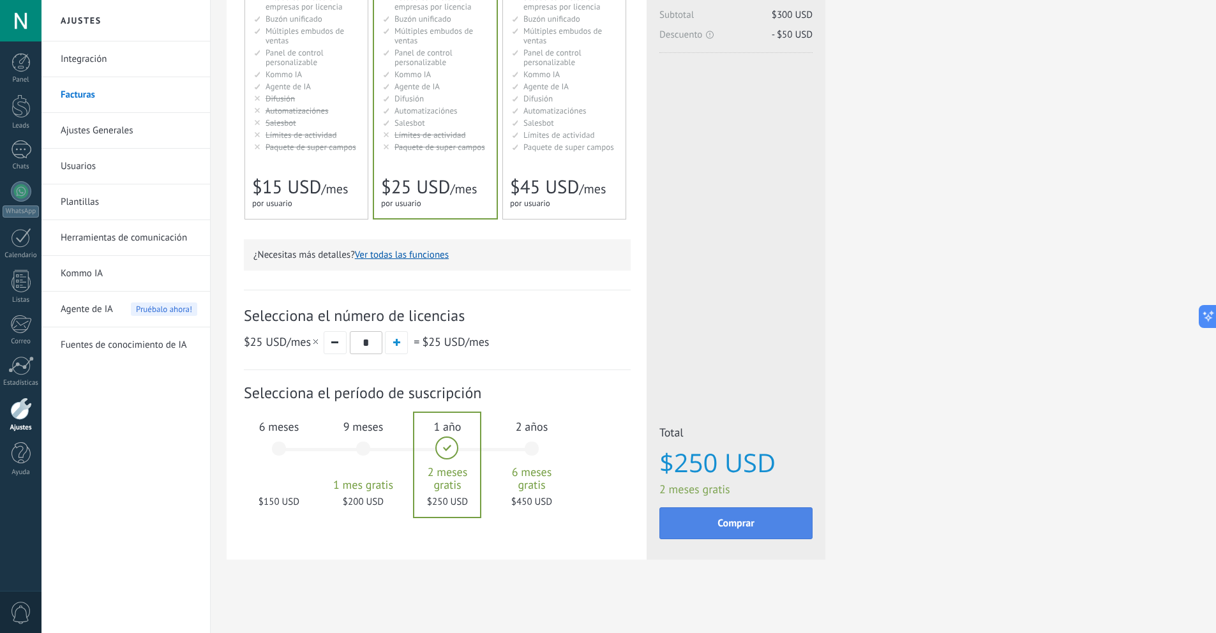
click at [763, 529] on button "Comprar" at bounding box center [735, 523] width 153 height 32
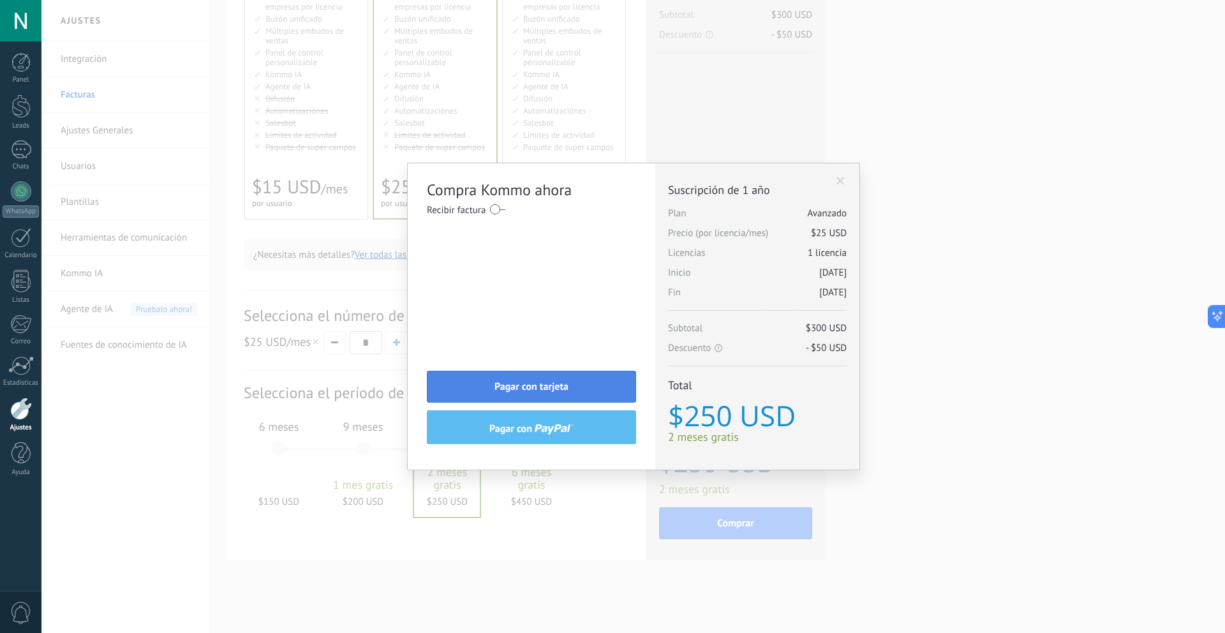
click at [562, 391] on span "Pagar con tarjeta" at bounding box center [532, 386] width 74 height 9
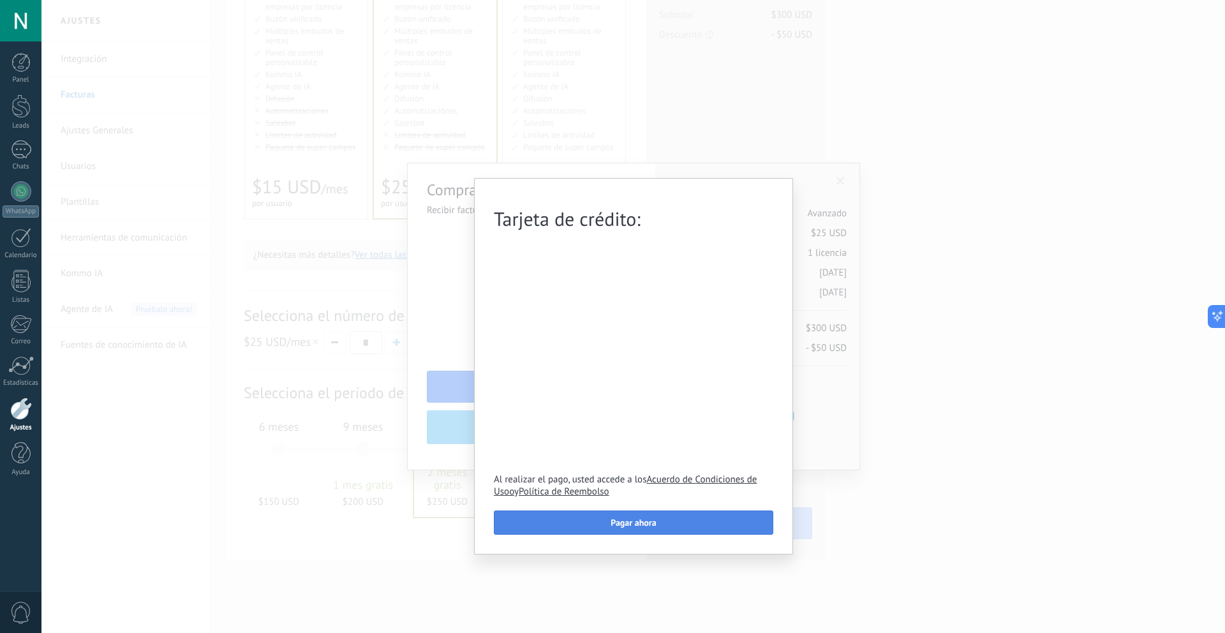
click at [652, 521] on span "Pagar ahora" at bounding box center [633, 522] width 45 height 9
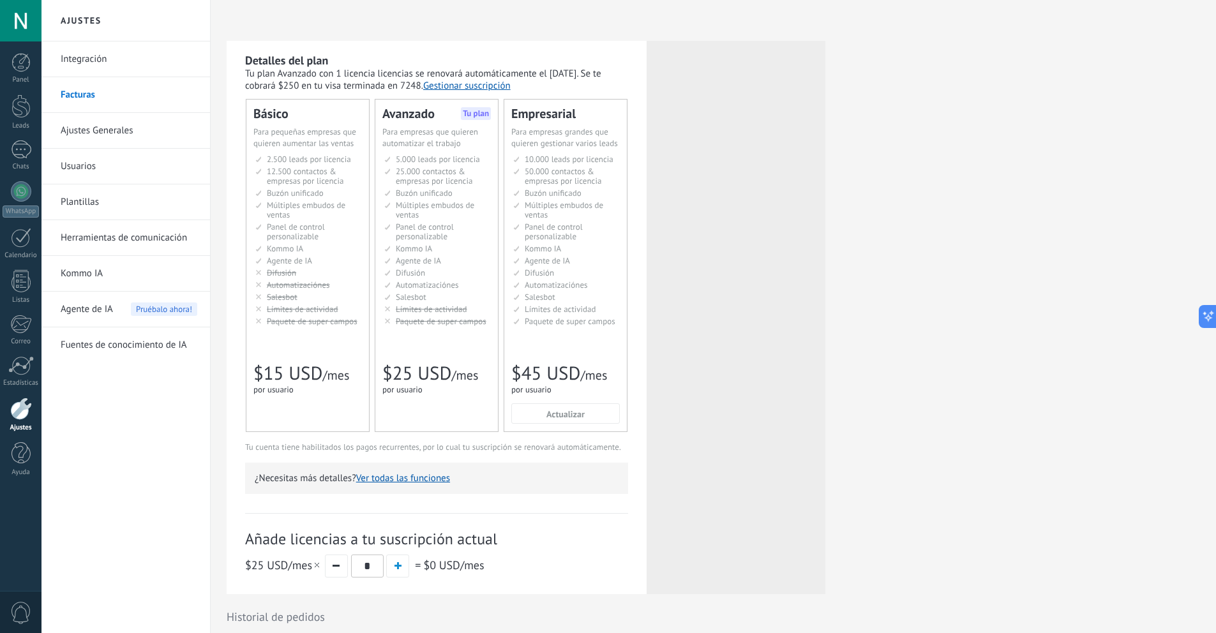
scroll to position [129, 0]
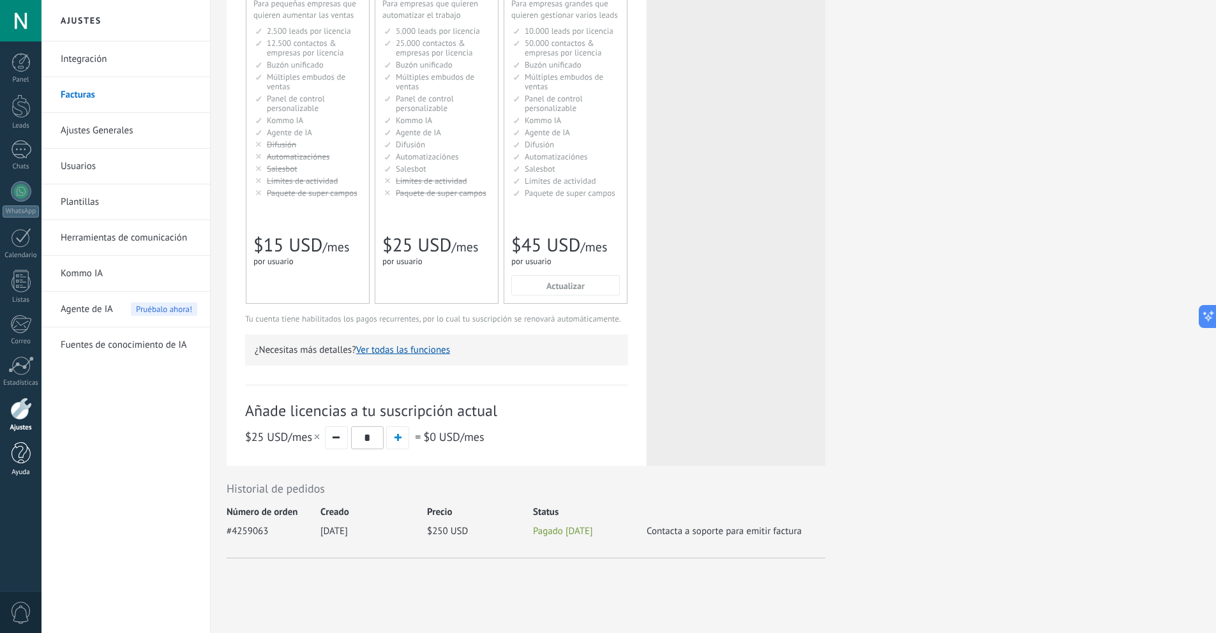
click at [27, 459] on div at bounding box center [20, 453] width 19 height 22
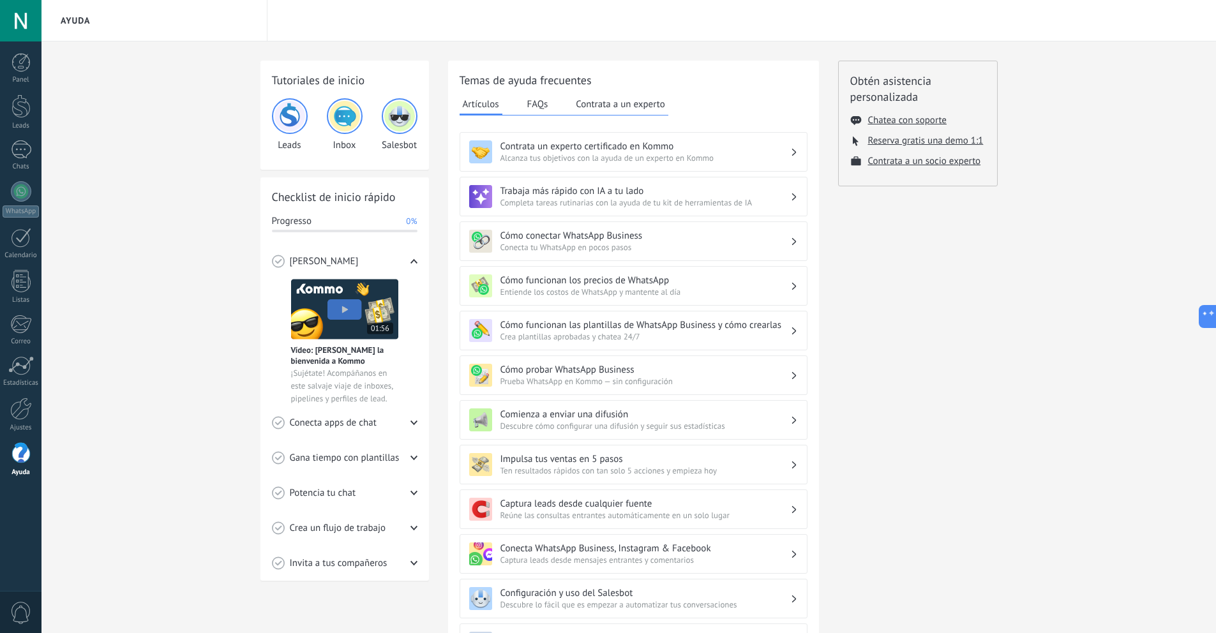
click at [19, 22] on div at bounding box center [20, 20] width 41 height 41
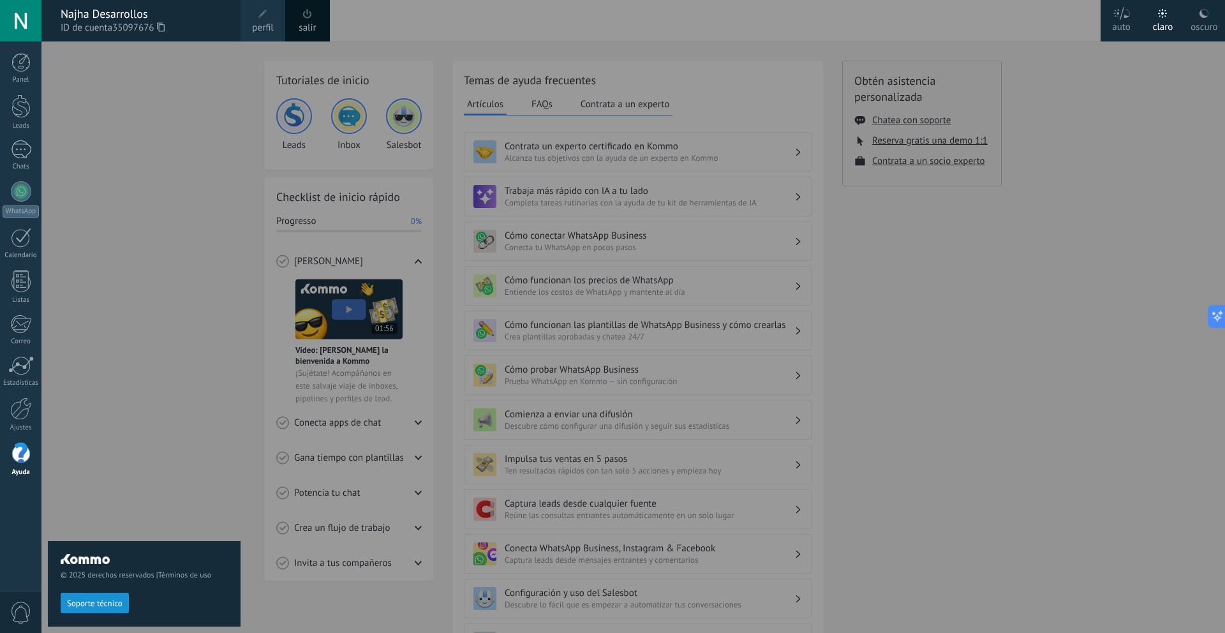
click at [152, 337] on div "© 2025 derechos reservados | Términos de uso Soporte técnico" at bounding box center [144, 337] width 193 height 592
